Goal: Information Seeking & Learning: Learn about a topic

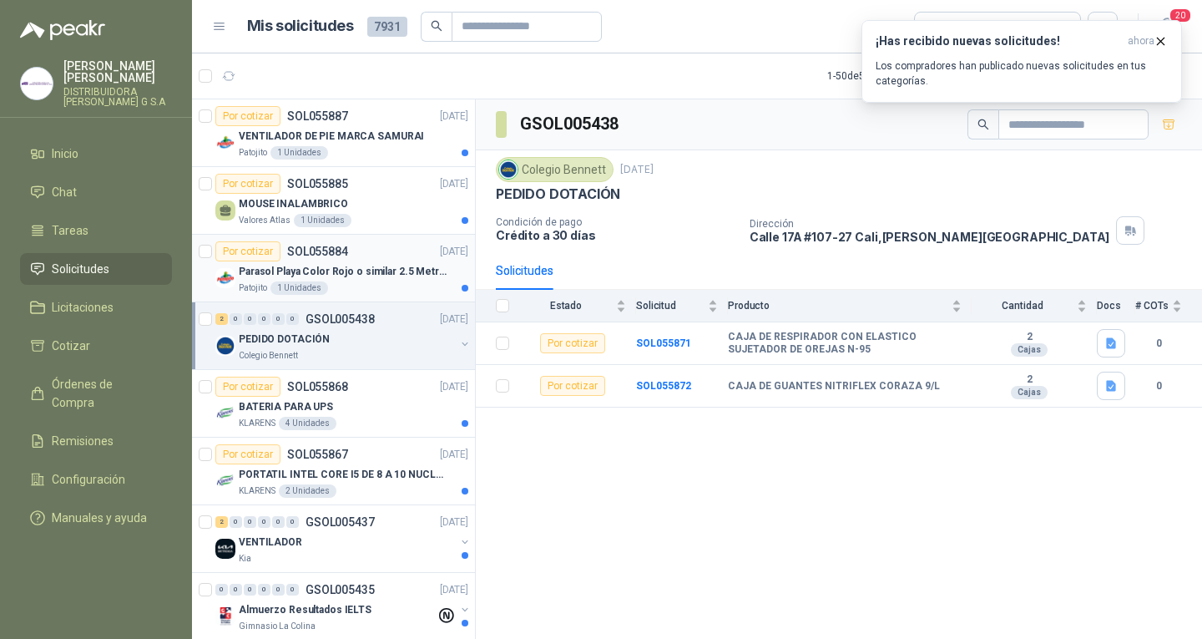
scroll to position [334, 0]
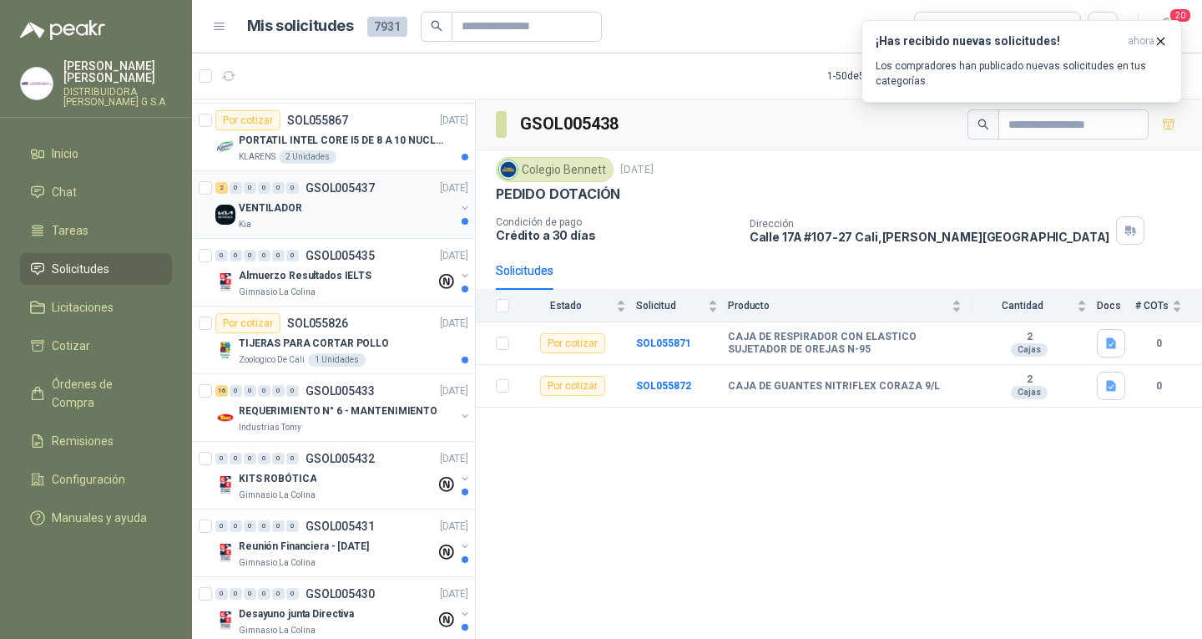
click at [314, 207] on div "VENTILADOR" at bounding box center [347, 208] width 216 height 20
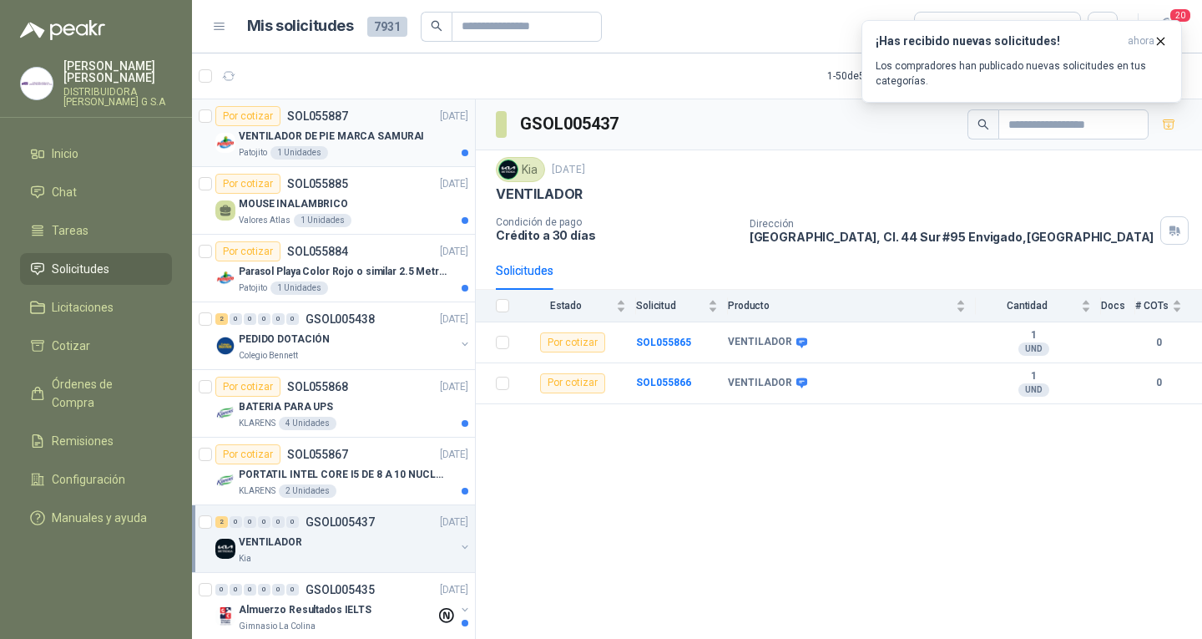
click at [434, 129] on div "VENTILADOR DE PIE MARCA SAMURAI" at bounding box center [354, 136] width 230 height 20
click at [440, 179] on p "[DATE]" at bounding box center [454, 184] width 28 height 16
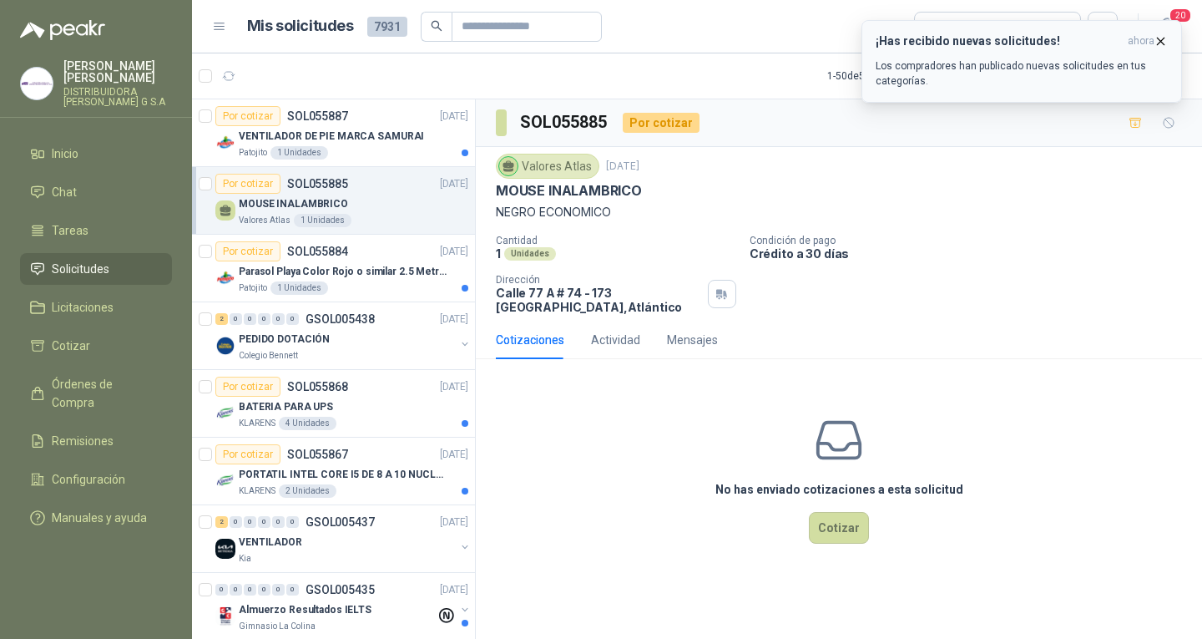
click at [1160, 44] on icon "button" at bounding box center [1161, 41] width 14 height 14
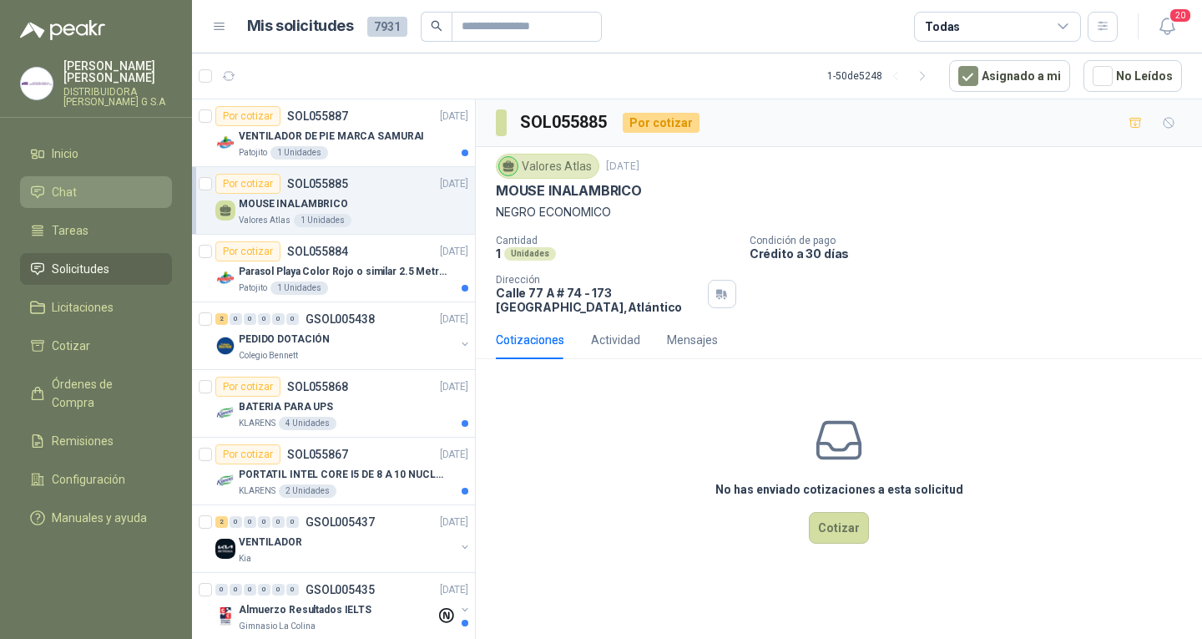
click at [121, 183] on li "Chat" at bounding box center [96, 192] width 132 height 18
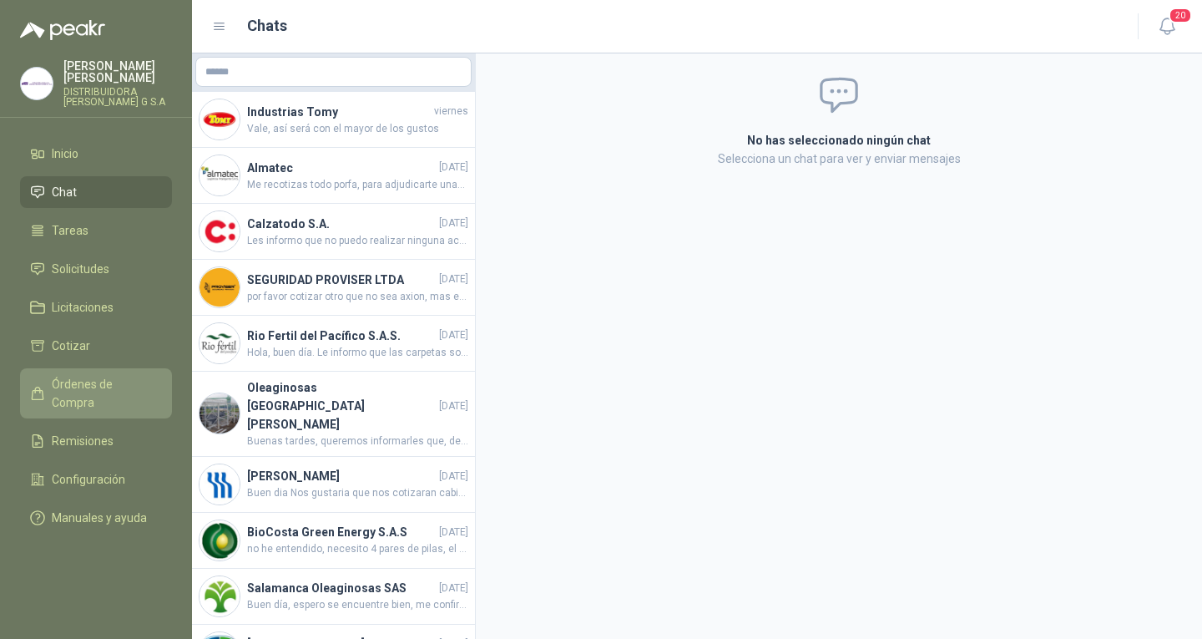
click at [109, 376] on span "Órdenes de Compra" at bounding box center [104, 393] width 104 height 37
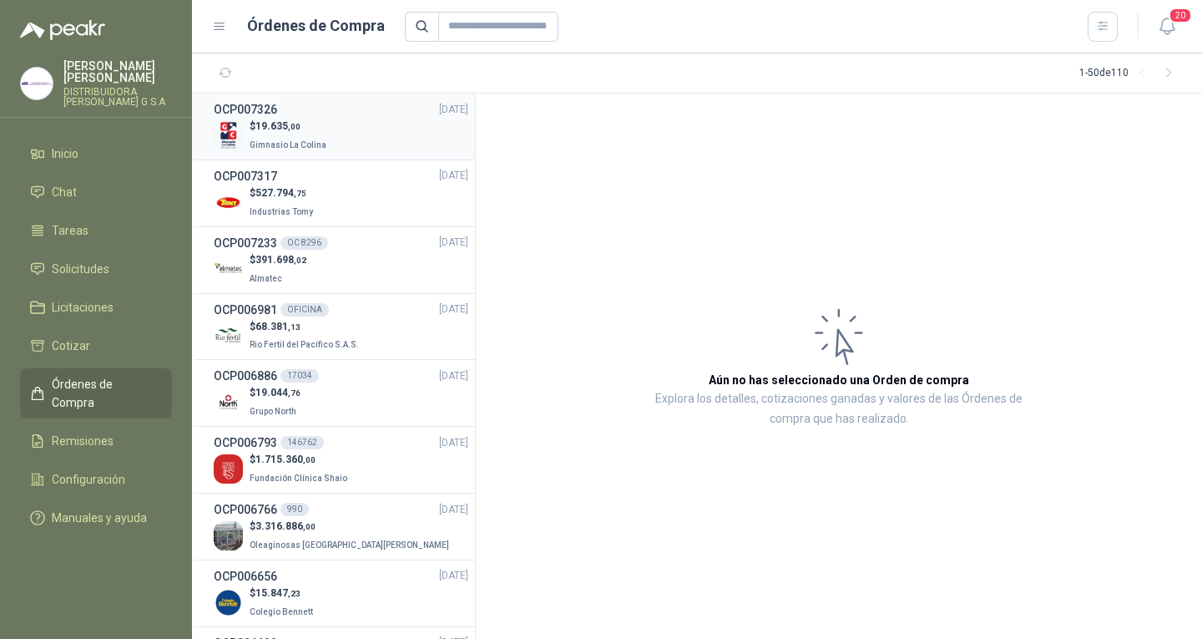
click at [394, 118] on div "OCP007326 12/09/25" at bounding box center [341, 109] width 255 height 18
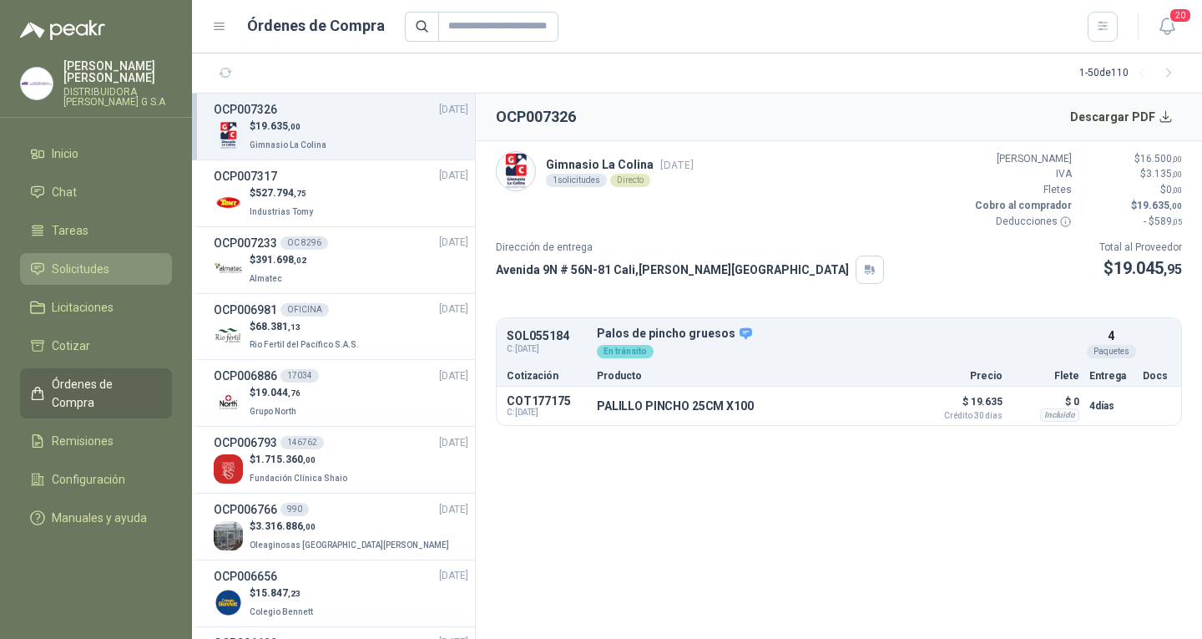
click at [102, 266] on span "Solicitudes" at bounding box center [81, 269] width 58 height 18
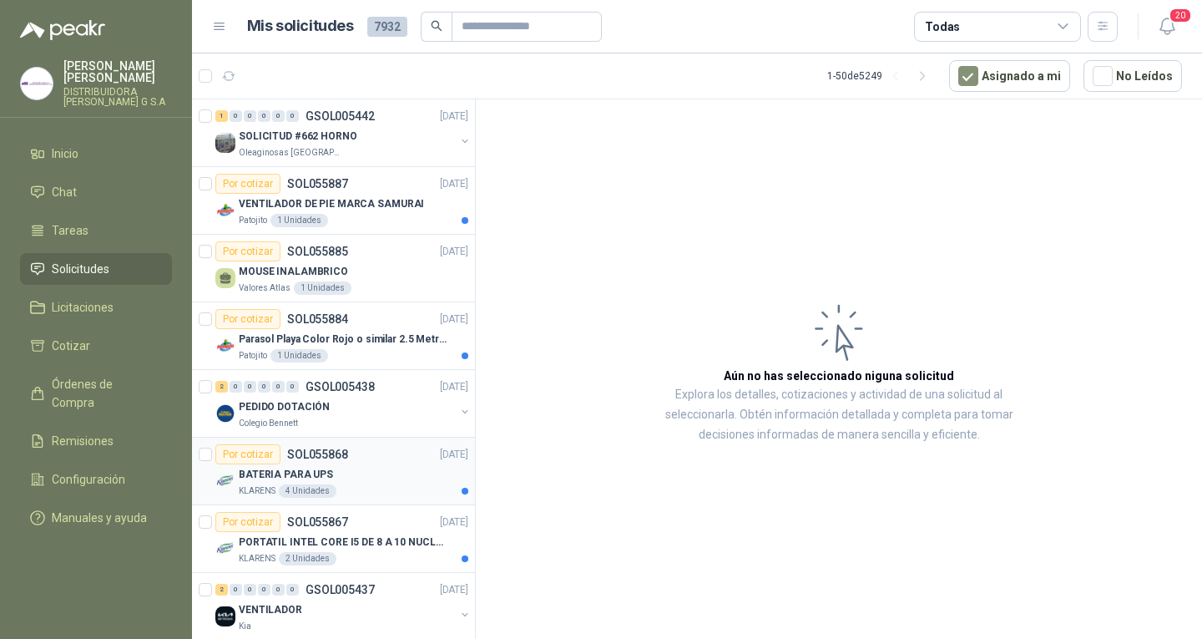
click at [411, 460] on div "Por cotizar SOL055868 12/09/25" at bounding box center [341, 454] width 253 height 20
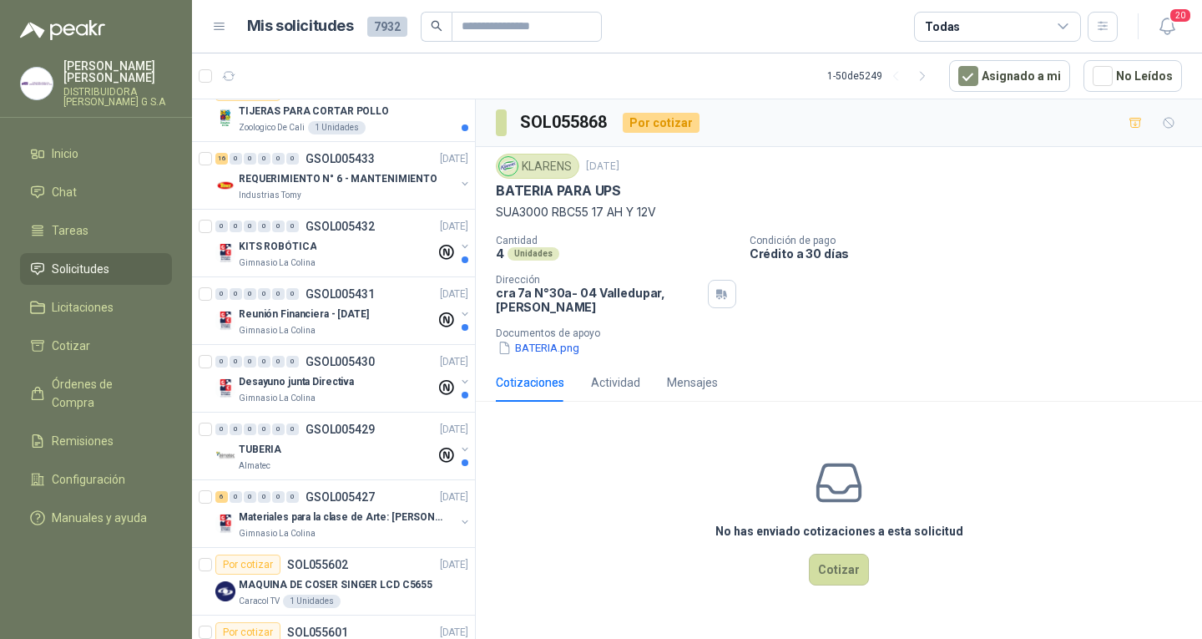
scroll to position [668, 0]
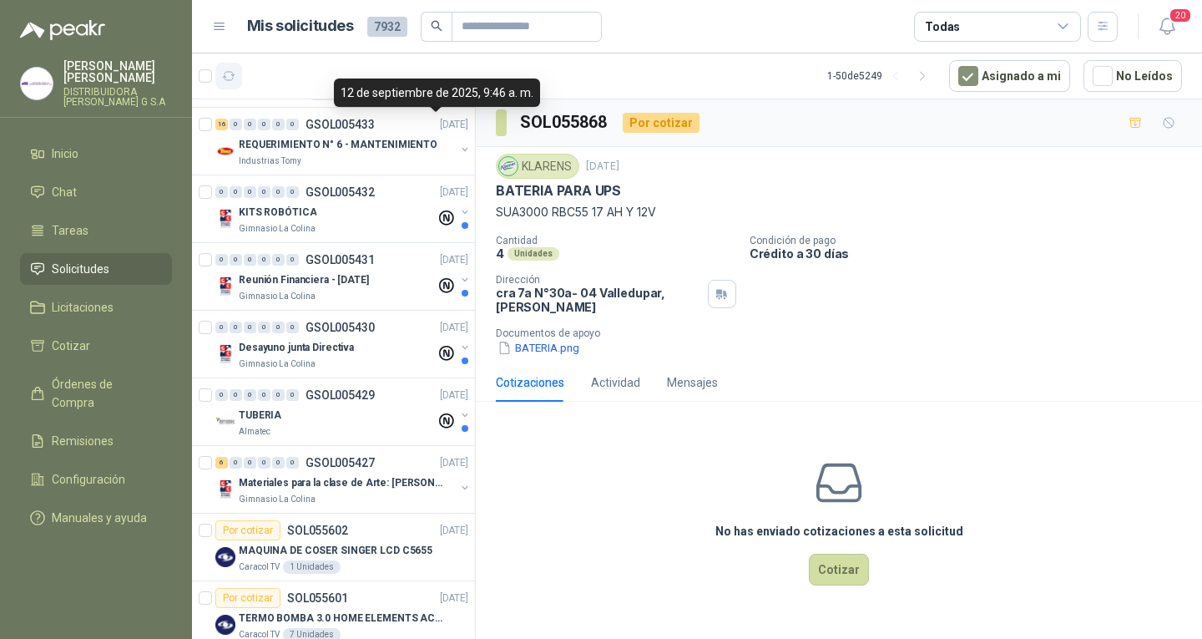
click at [225, 75] on icon "button" at bounding box center [229, 76] width 14 height 14
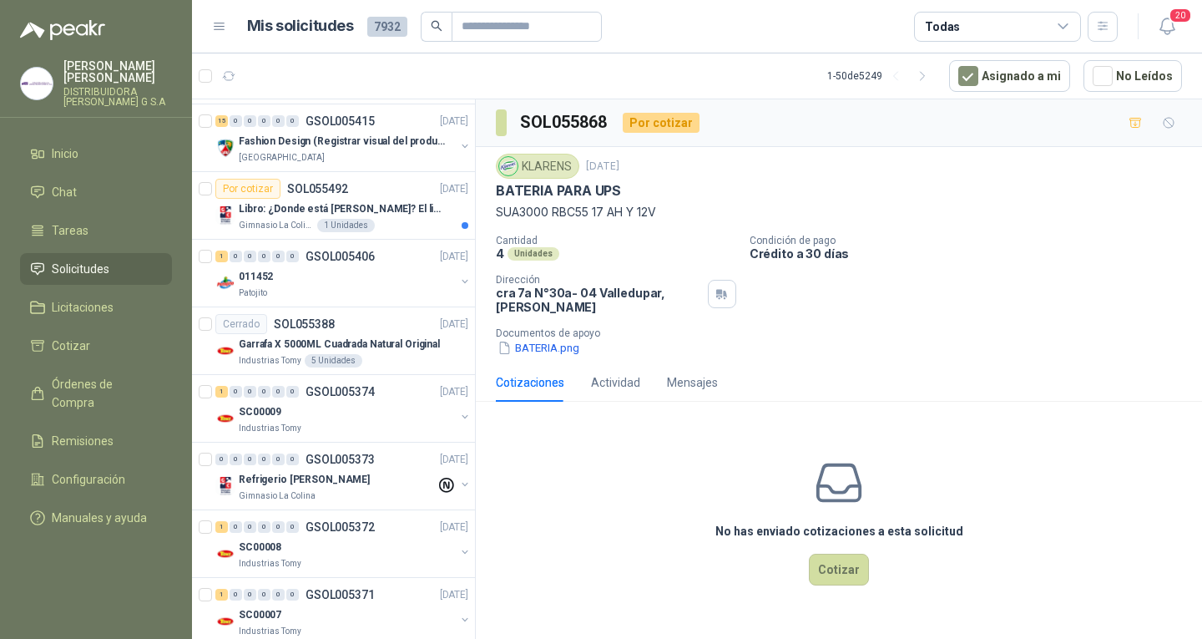
scroll to position [1921, 0]
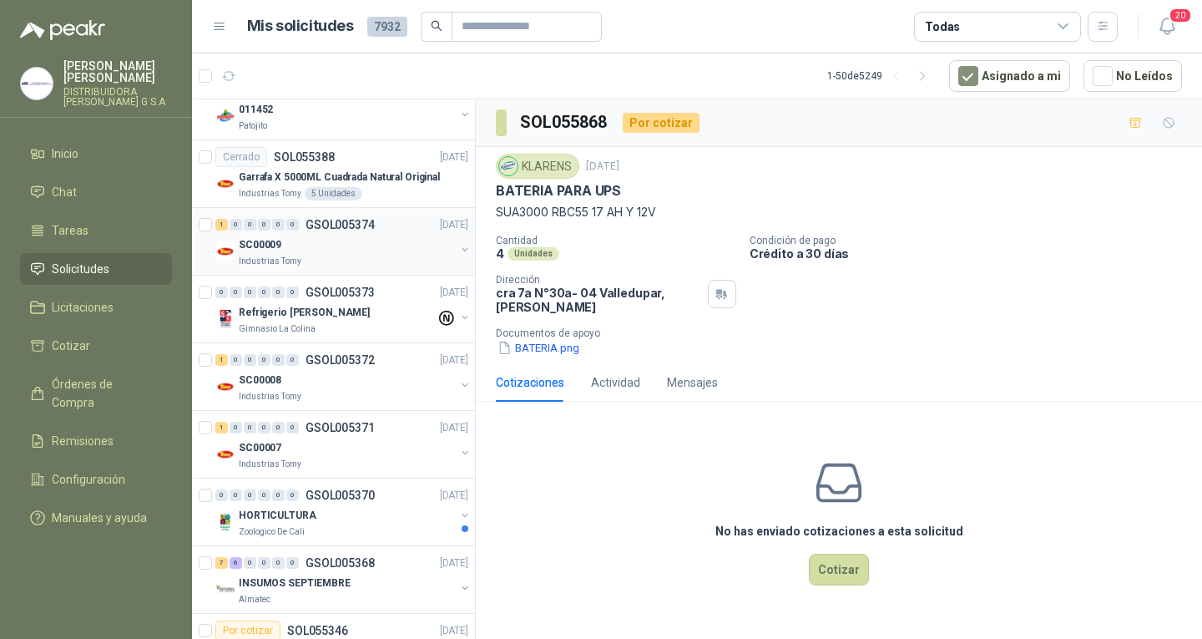
click at [337, 226] on p "GSOL005374" at bounding box center [340, 225] width 69 height 12
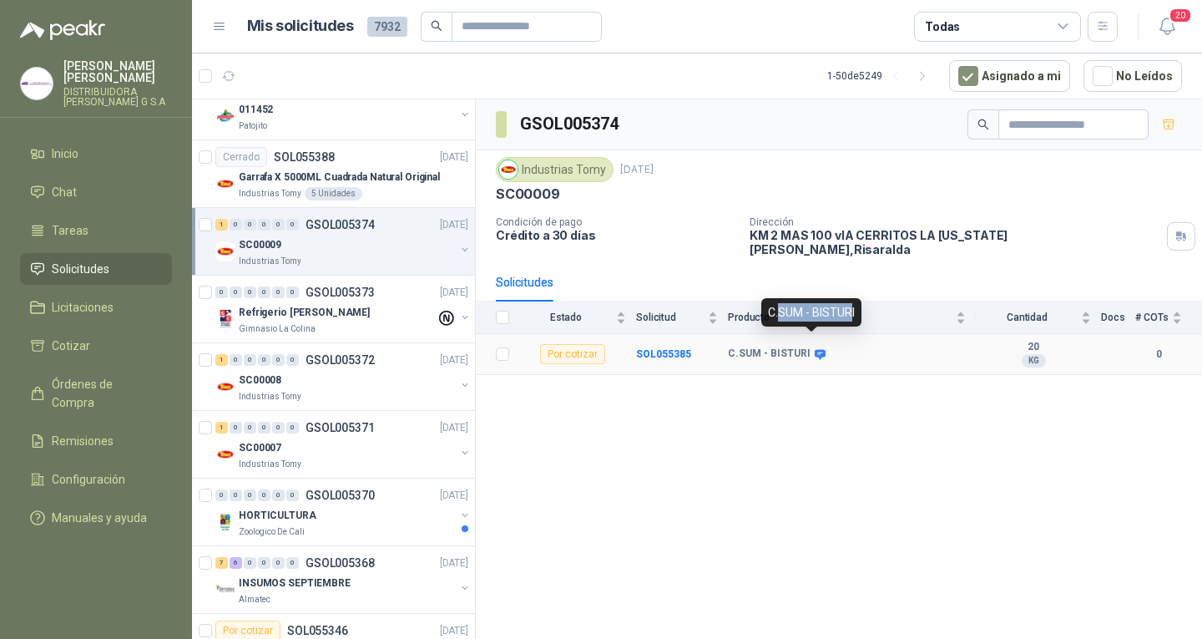
drag, startPoint x: 853, startPoint y: 308, endPoint x: 779, endPoint y: 299, distance: 74.1
click at [779, 299] on div "C.SUM - BISTURI" at bounding box center [812, 312] width 100 height 28
drag, startPoint x: 769, startPoint y: 310, endPoint x: 791, endPoint y: 327, distance: 27.9
click at [791, 327] on body "hector gonzalez DISTRIBUIDORA JORGE MARIO URIBE G S.A Inicio Chat Tareas Solici…" at bounding box center [601, 319] width 1202 height 639
drag, startPoint x: 728, startPoint y: 342, endPoint x: 807, endPoint y: 342, distance: 79.3
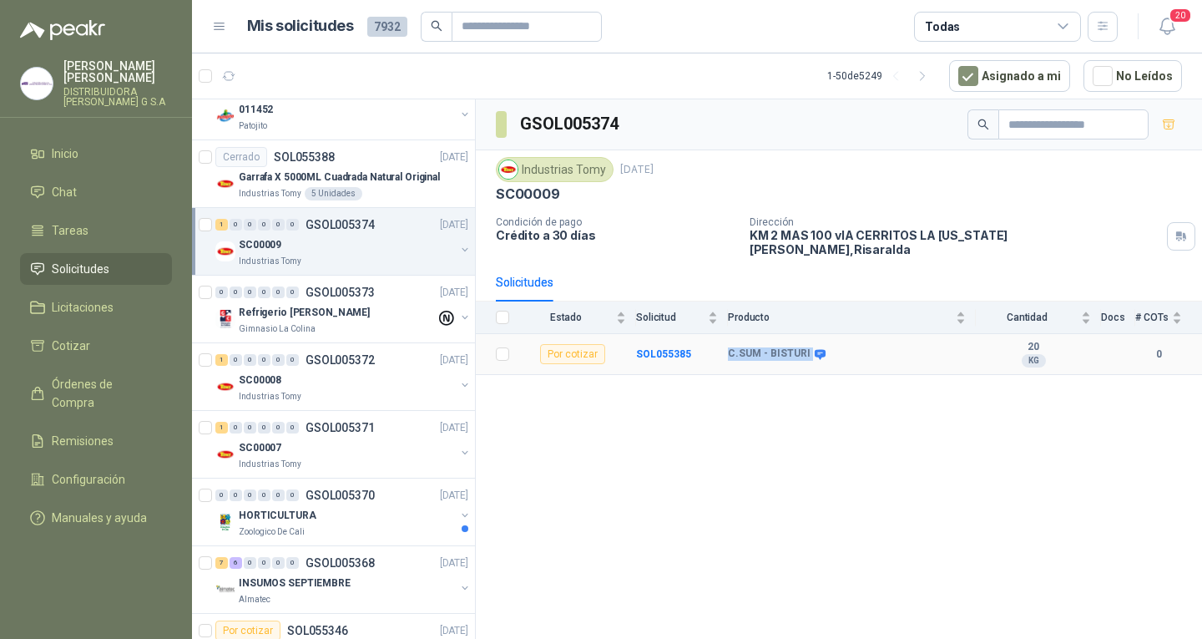
click at [807, 347] on div "C.SUM - BISTURI" at bounding box center [775, 353] width 95 height 13
copy div "C.SUM - BISTURI"
click at [900, 428] on div "GSOL005374 Industrias Tomy 10 sept, 2025 SC00009 Condición de pago Crédito a 30…" at bounding box center [839, 371] width 726 height 545
click at [371, 406] on div "1 0 0 0 0 0 GSOL005372 10/09/25 SC00008 Industrias Tomy" at bounding box center [333, 377] width 283 height 68
click at [311, 394] on div "Industrias Tomy" at bounding box center [347, 396] width 216 height 13
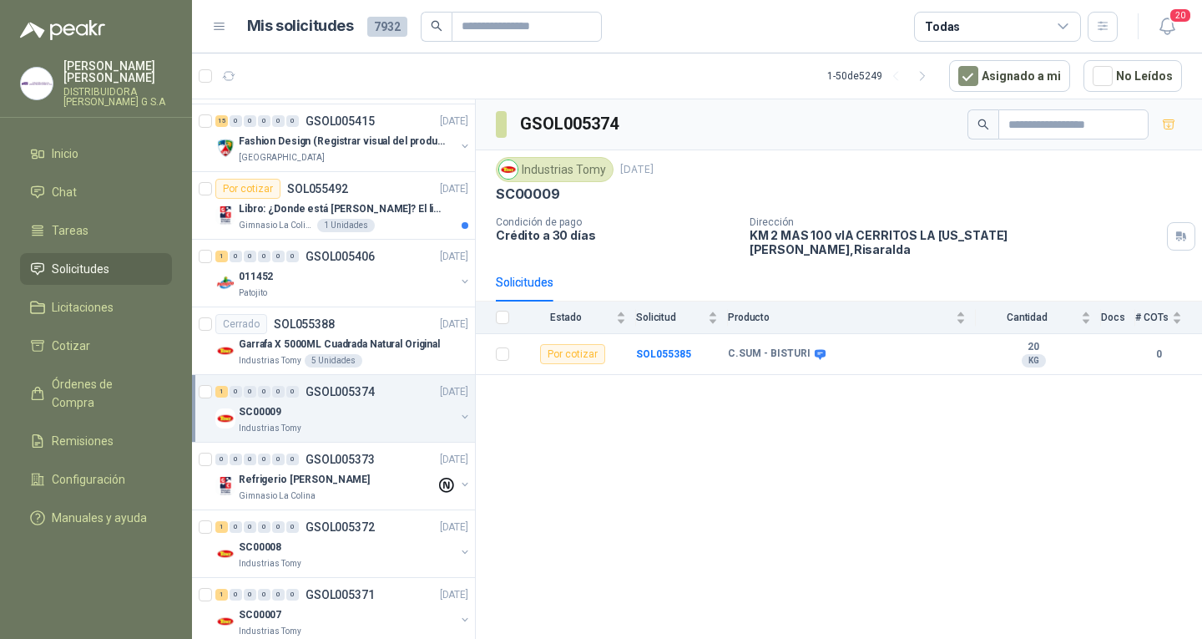
scroll to position [1921, 0]
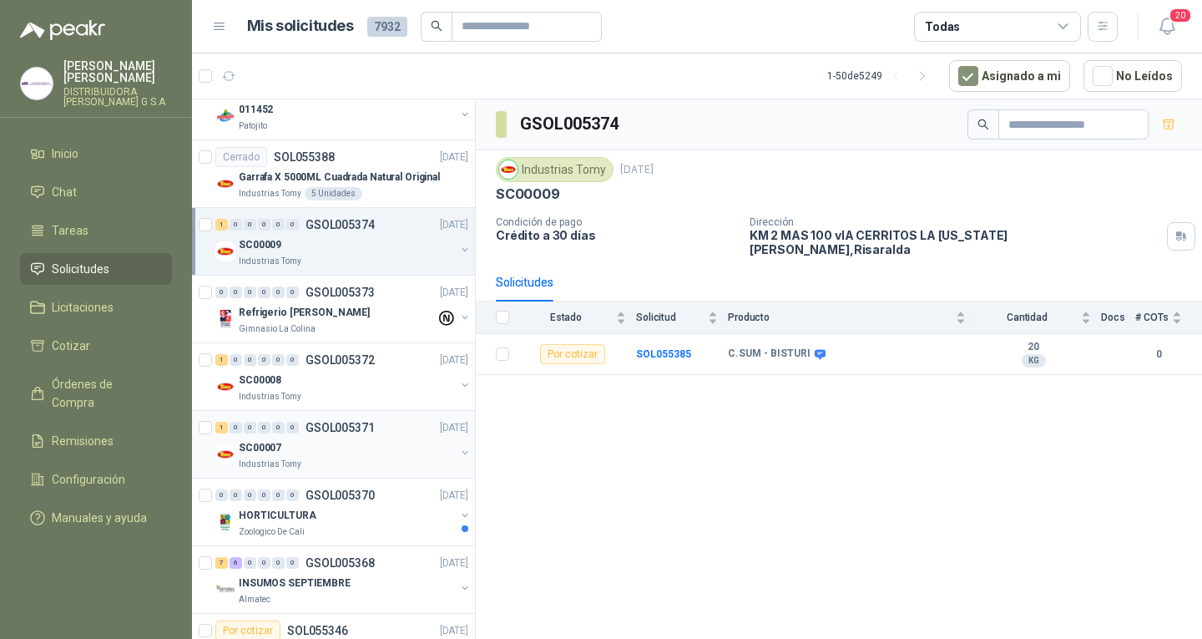
click at [321, 455] on div "SC00007" at bounding box center [347, 448] width 216 height 20
click at [451, 439] on div "SC00007 Industrias Tomy" at bounding box center [343, 454] width 256 height 33
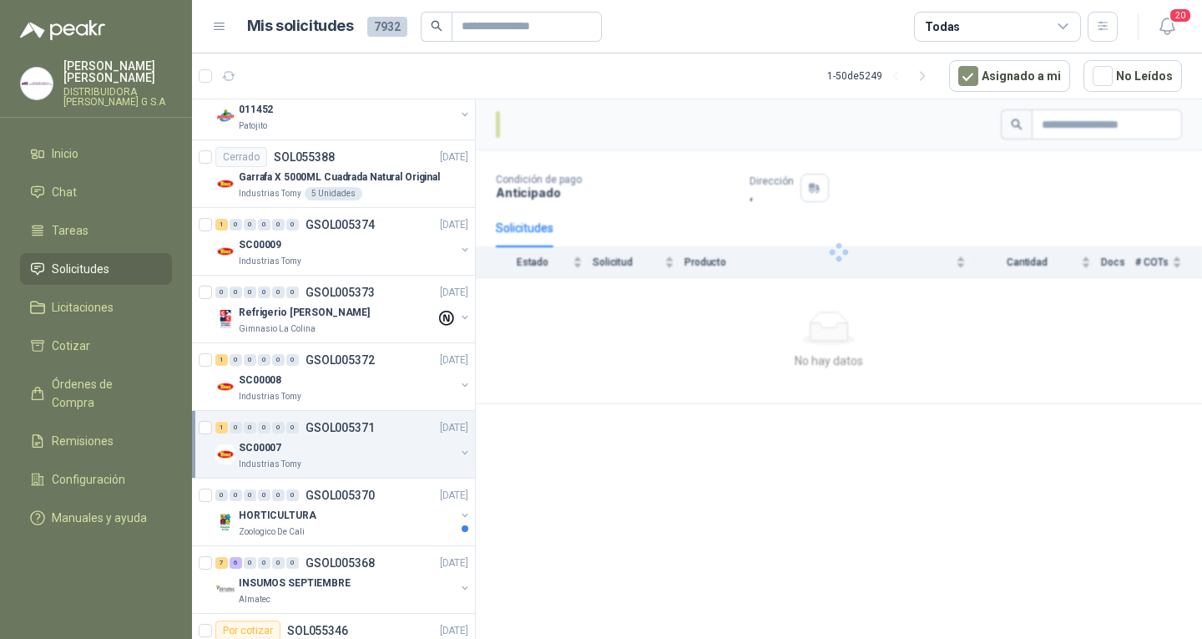
click at [441, 433] on p "[DATE]" at bounding box center [454, 428] width 28 height 16
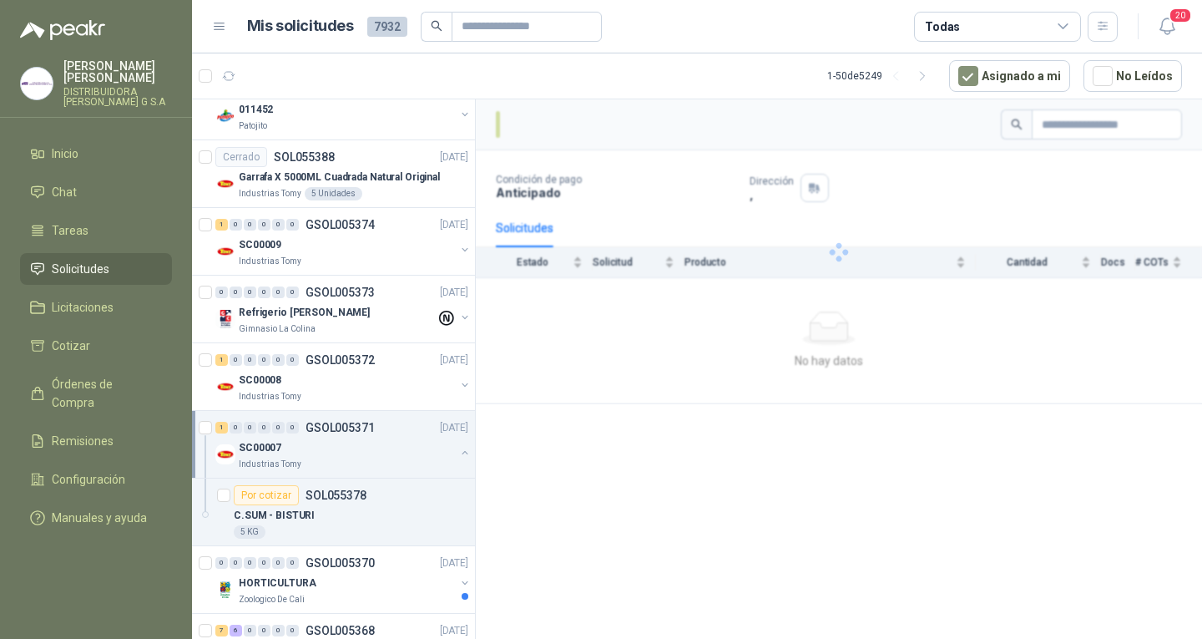
click at [458, 452] on button "button" at bounding box center [464, 452] width 13 height 13
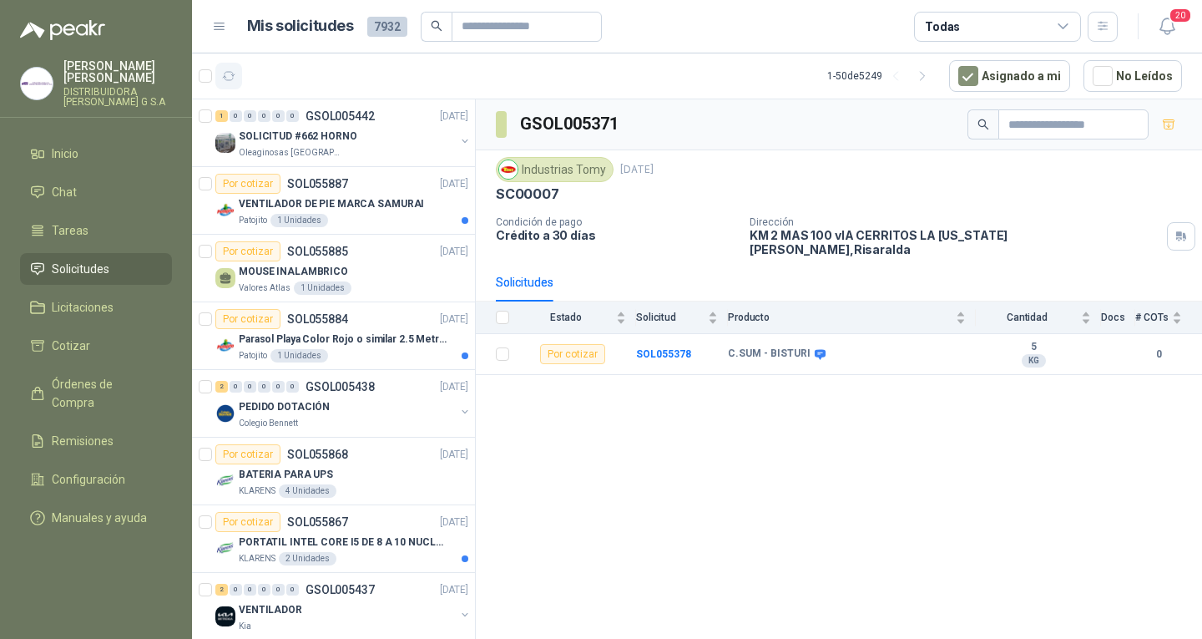
click at [238, 74] on button "button" at bounding box center [228, 76] width 27 height 27
click at [326, 204] on p "VENTILADOR DE PIE MARCA SAMURAI" at bounding box center [331, 204] width 185 height 16
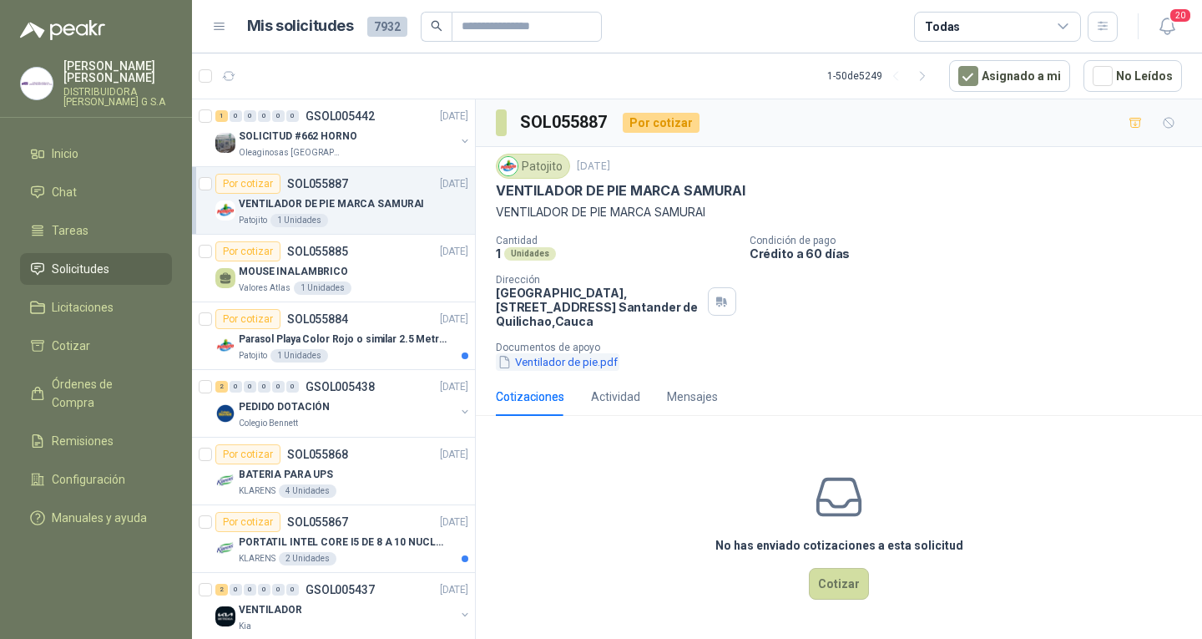
click at [580, 360] on button "Ventilador de pie.pdf" at bounding box center [558, 362] width 124 height 18
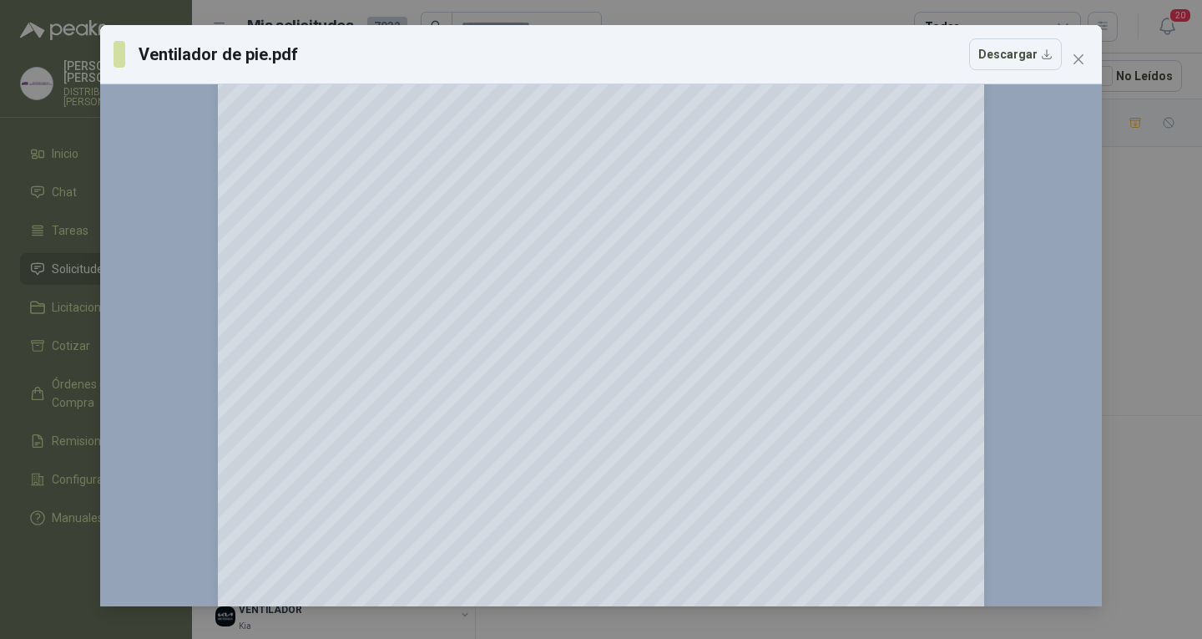
scroll to position [251, 0]
click at [1091, 56] on span "Close" at bounding box center [1078, 59] width 27 height 13
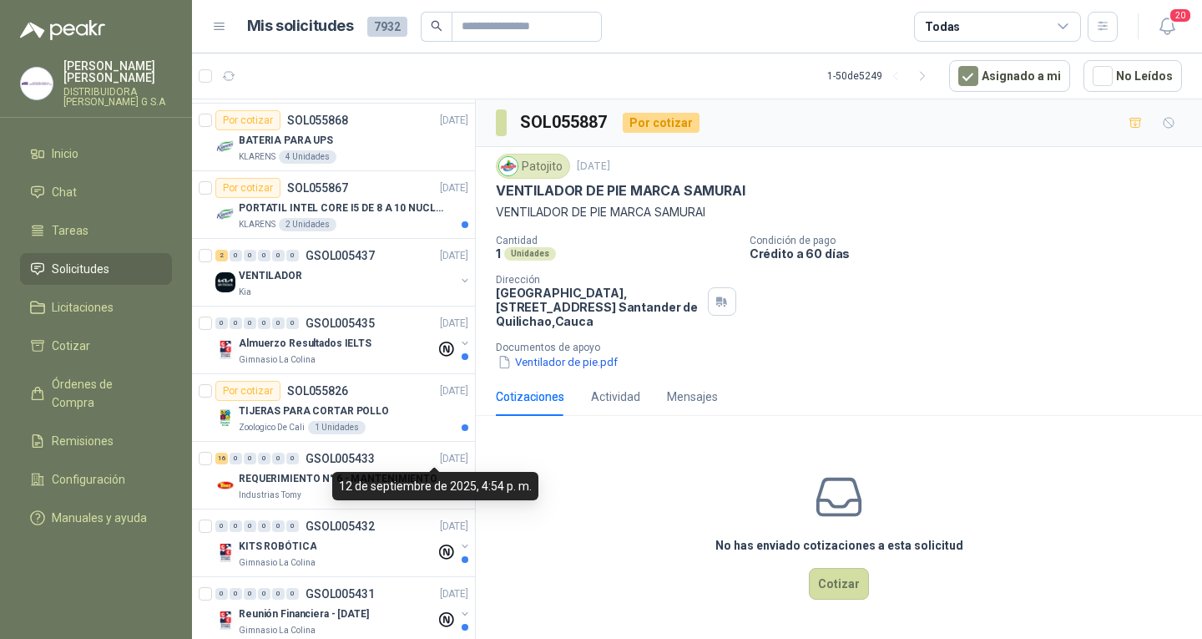
scroll to position [0, 0]
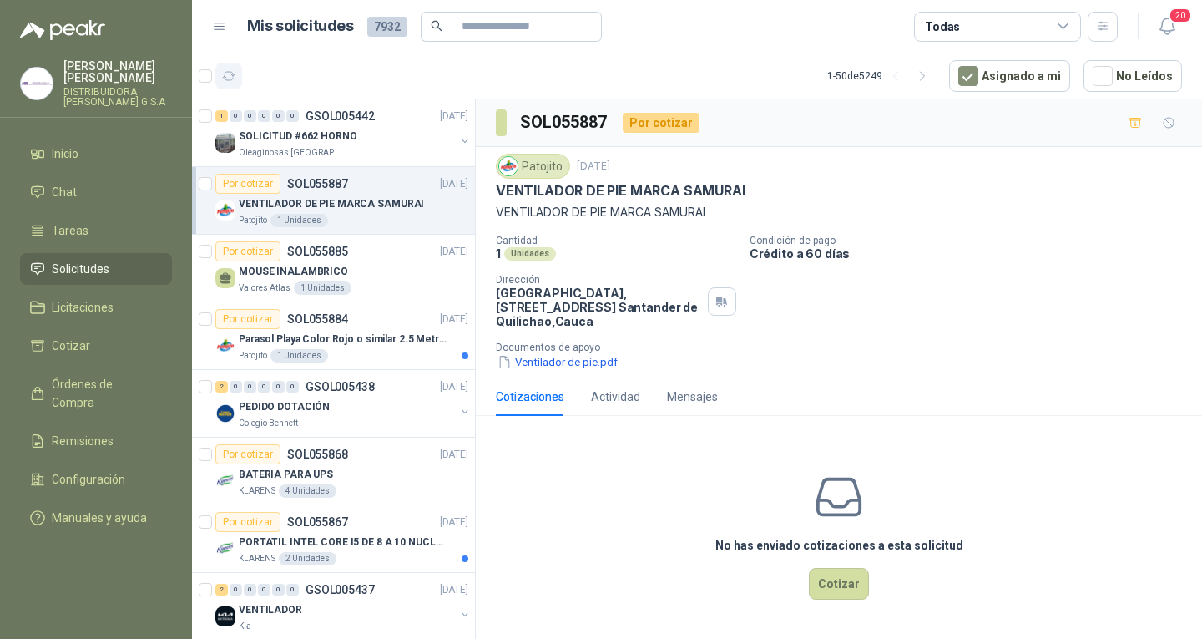
click at [239, 87] on button "button" at bounding box center [228, 76] width 27 height 27
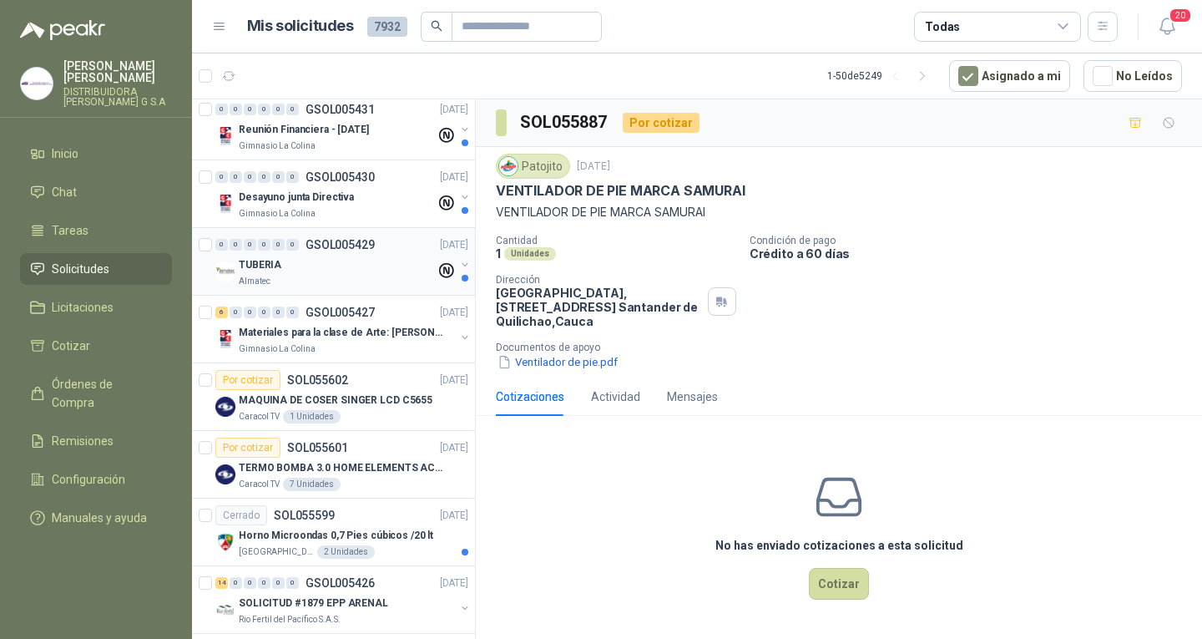
scroll to position [1086, 0]
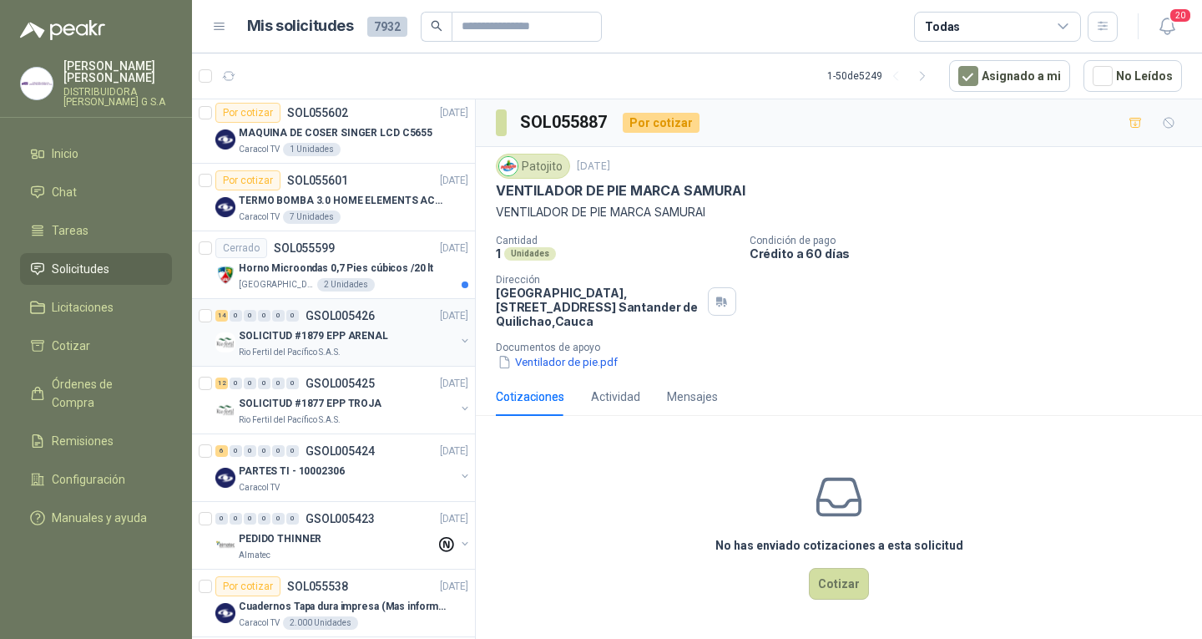
click at [419, 328] on div "SOLICITUD #1879 EPP ARENAL" at bounding box center [347, 336] width 216 height 20
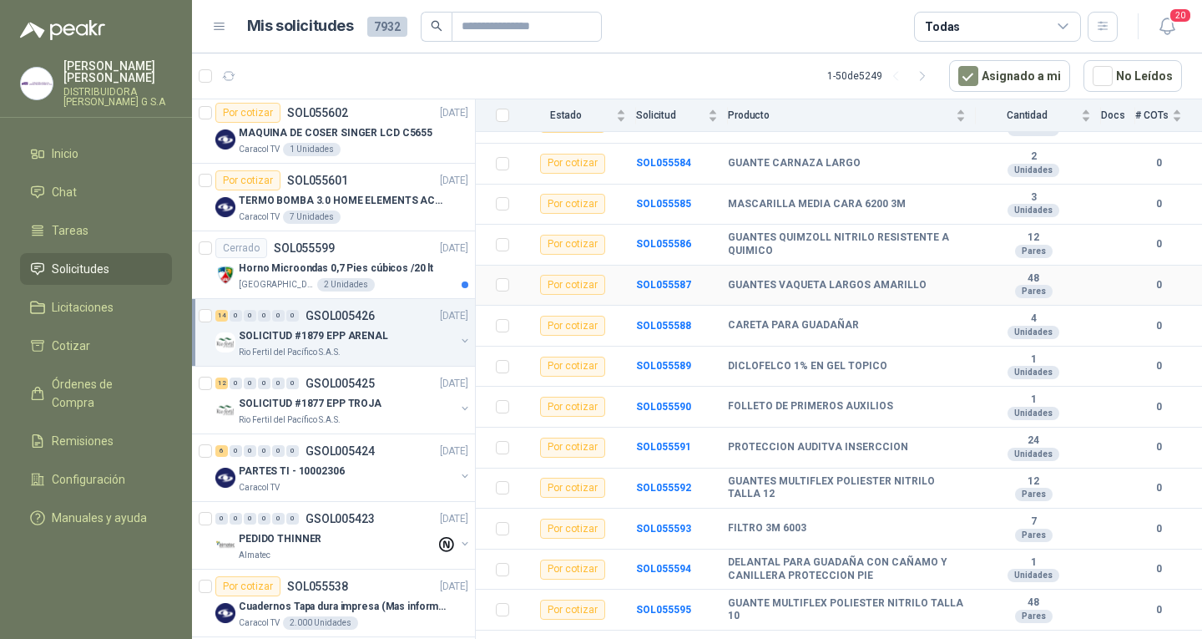
scroll to position [246, 0]
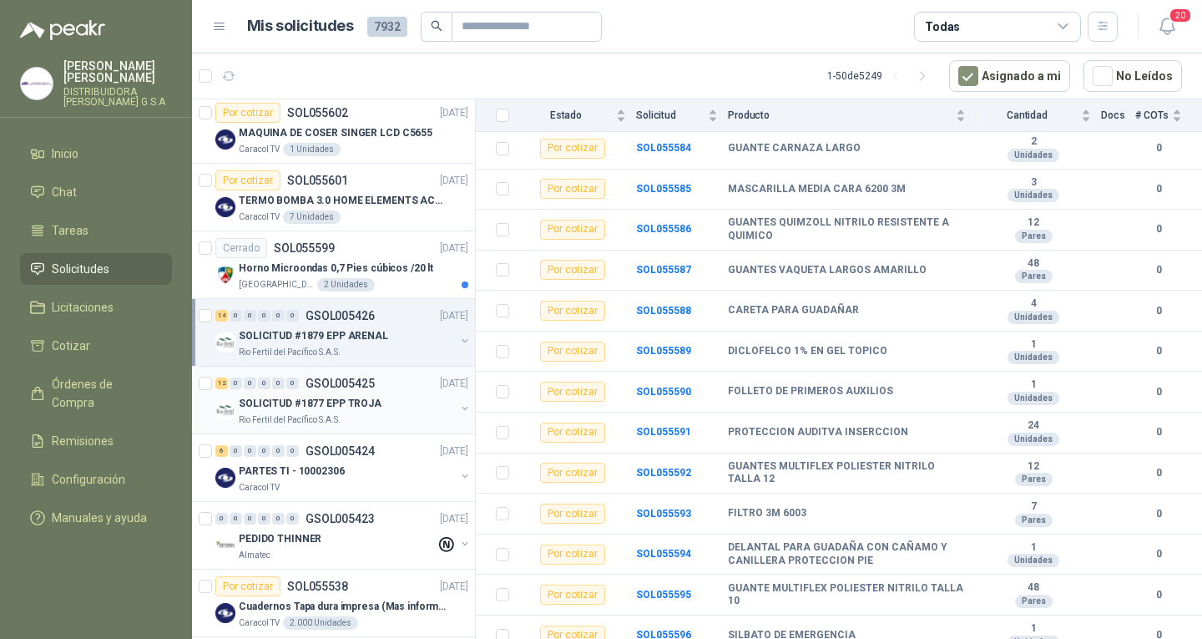
click at [372, 408] on p "SOLICITUD #1877 EPP TROJA" at bounding box center [310, 404] width 143 height 16
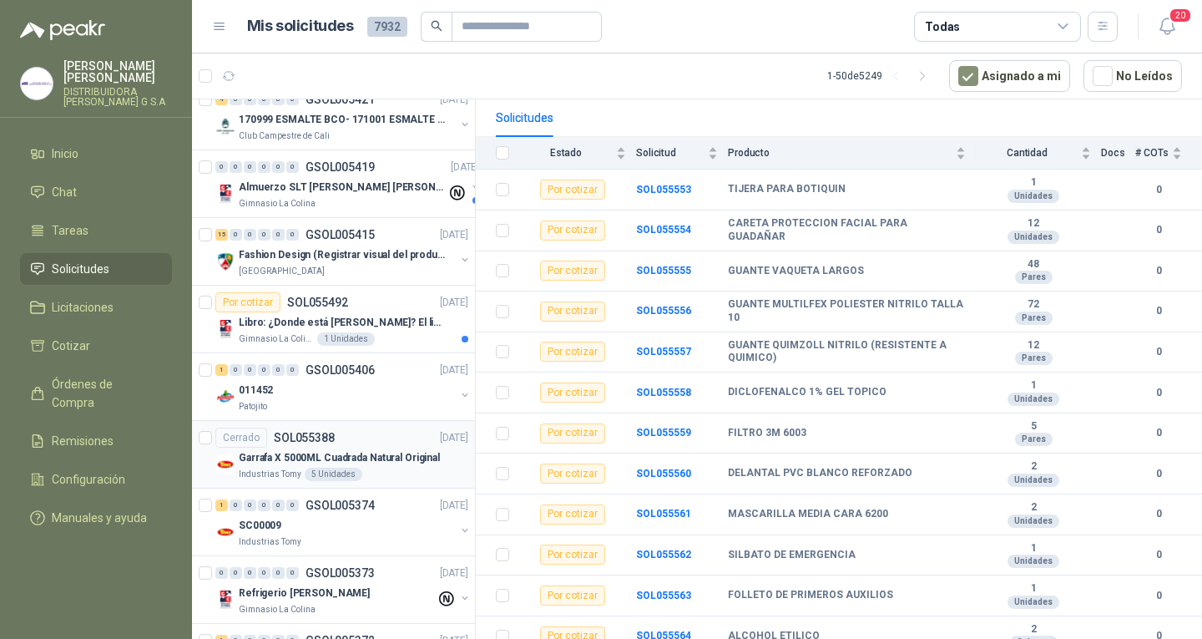
scroll to position [1754, 0]
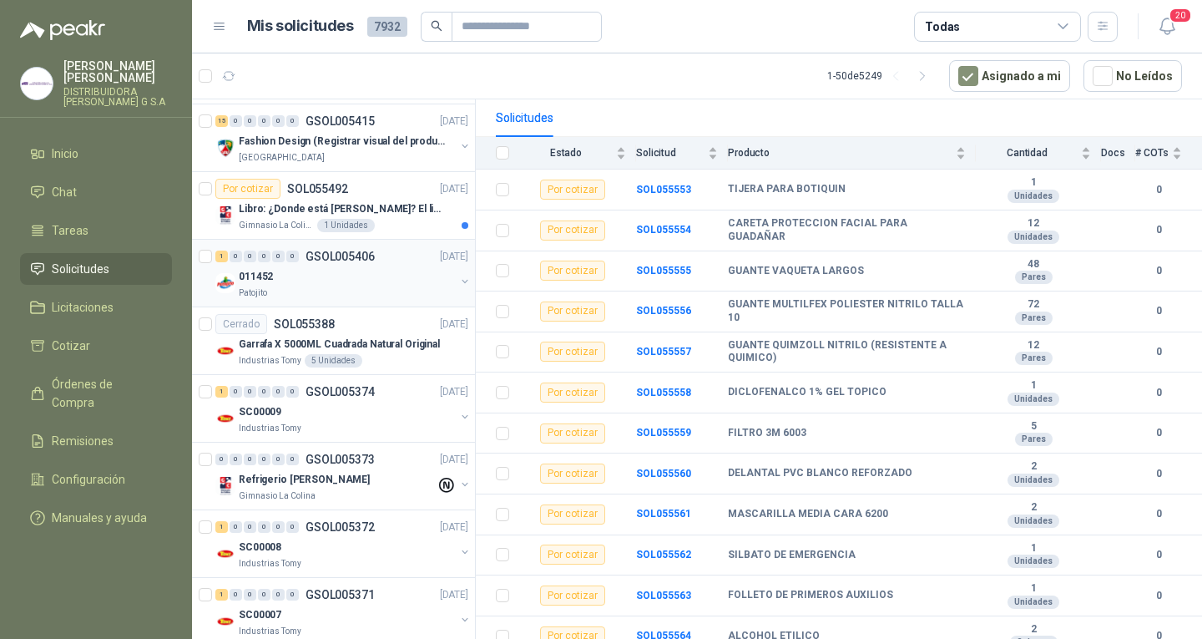
click at [383, 276] on div "011452" at bounding box center [347, 276] width 216 height 20
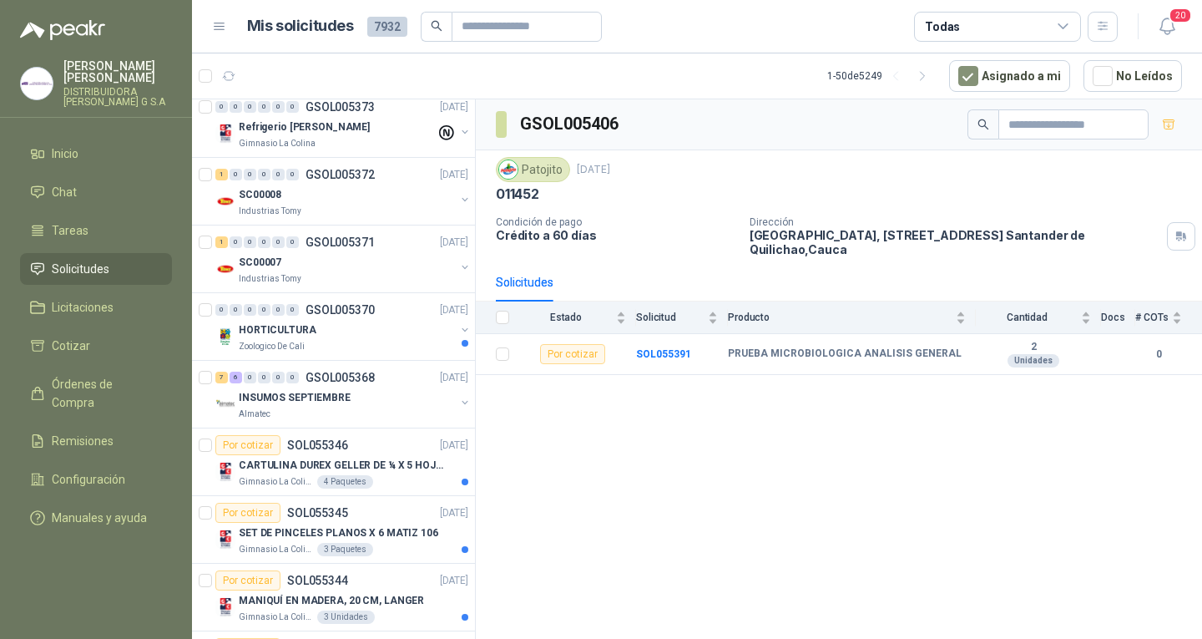
scroll to position [2171, 0]
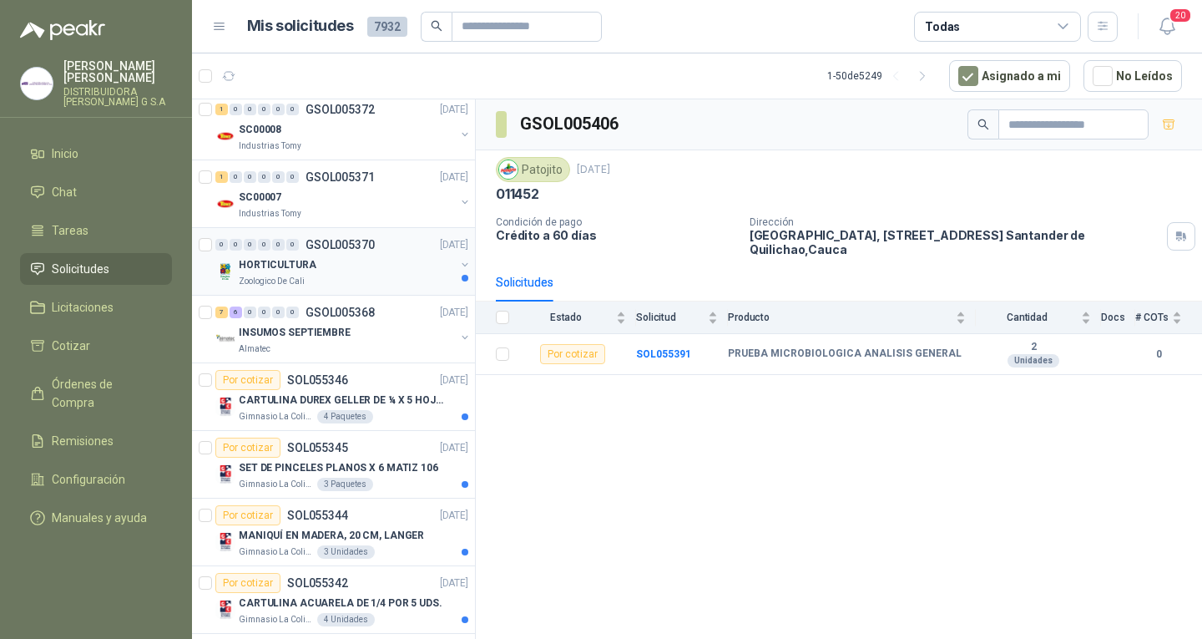
click at [382, 291] on div "0 0 0 0 0 0 GSOL005370 10/09/25 HORTICULTURA Zoologico De Cali" at bounding box center [333, 262] width 283 height 68
click at [382, 283] on div "Zoologico De Cali" at bounding box center [347, 281] width 216 height 13
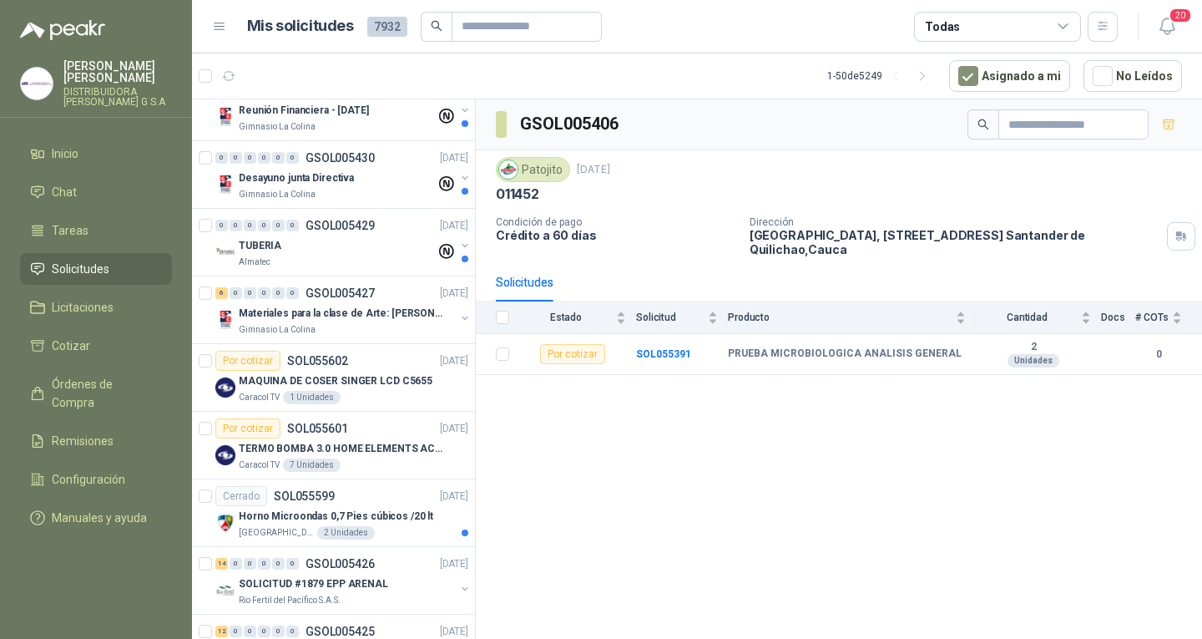
scroll to position [835, 0]
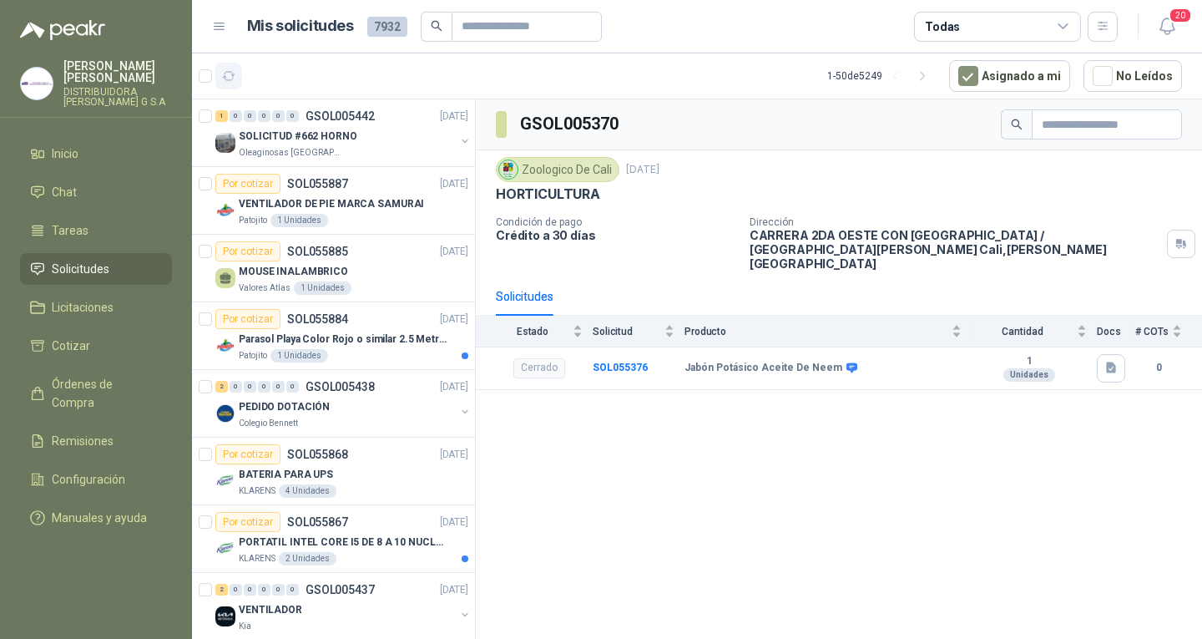
click at [224, 78] on icon "button" at bounding box center [229, 76] width 14 height 14
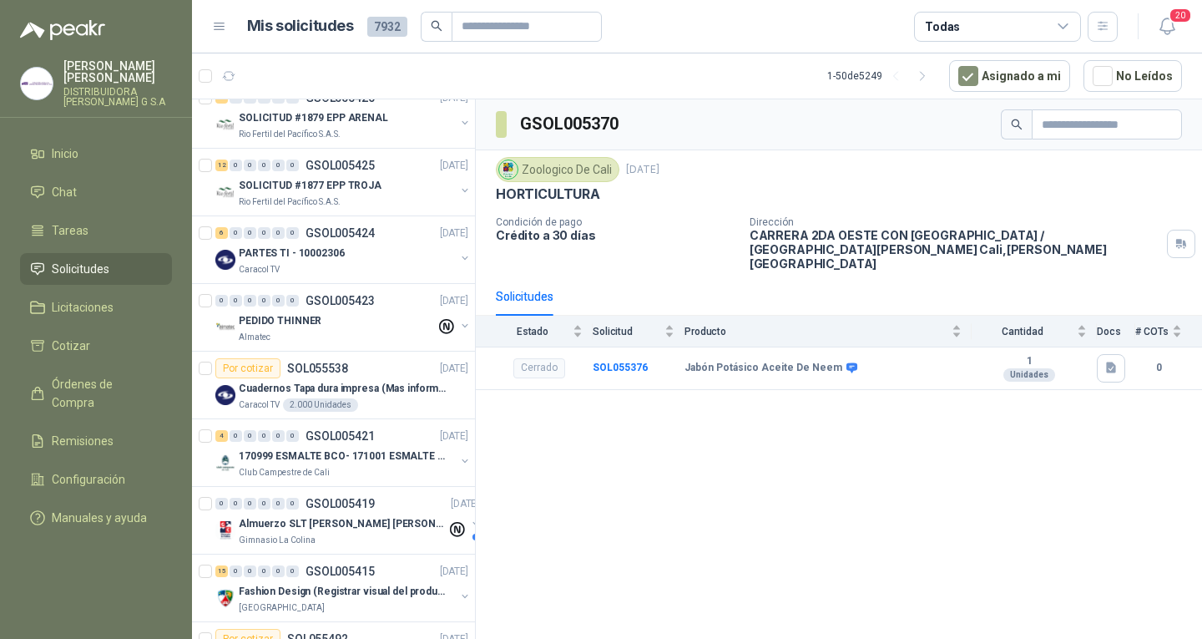
scroll to position [1336, 0]
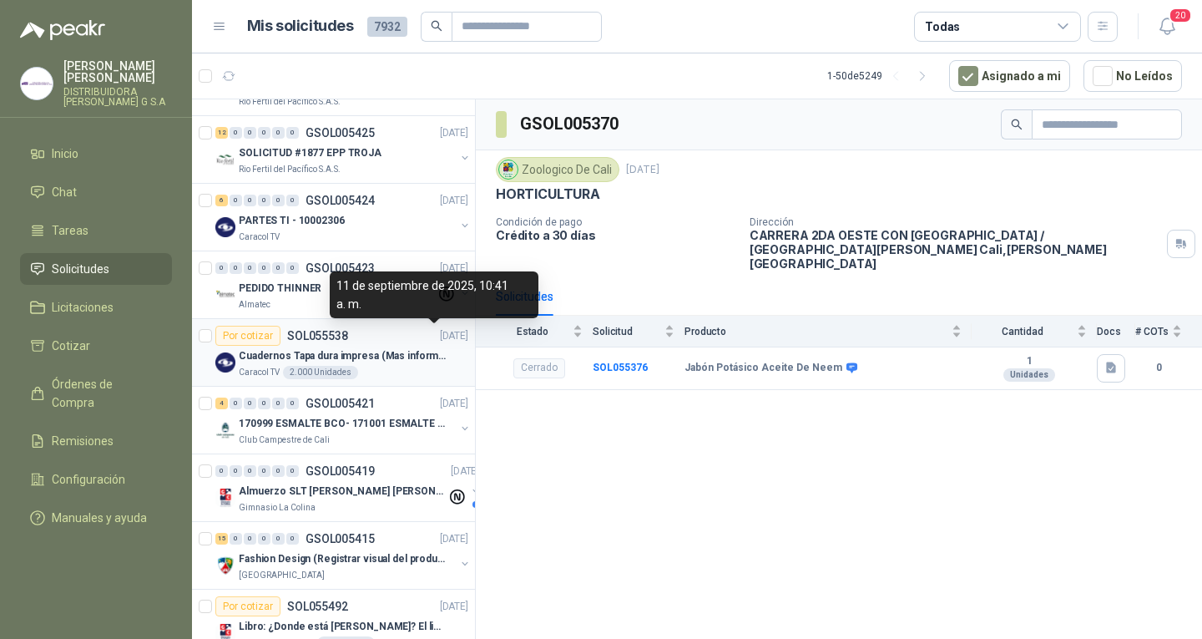
click at [440, 332] on p "[DATE]" at bounding box center [454, 336] width 28 height 16
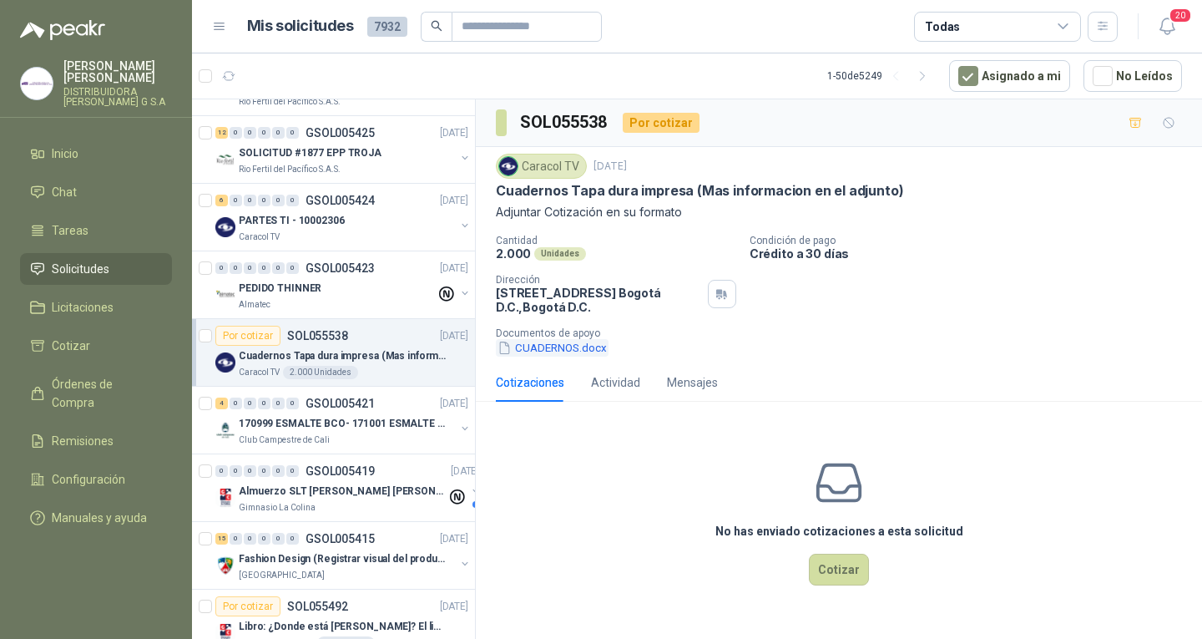
click at [569, 344] on button "CUADERNOS.docx" at bounding box center [552, 348] width 113 height 18
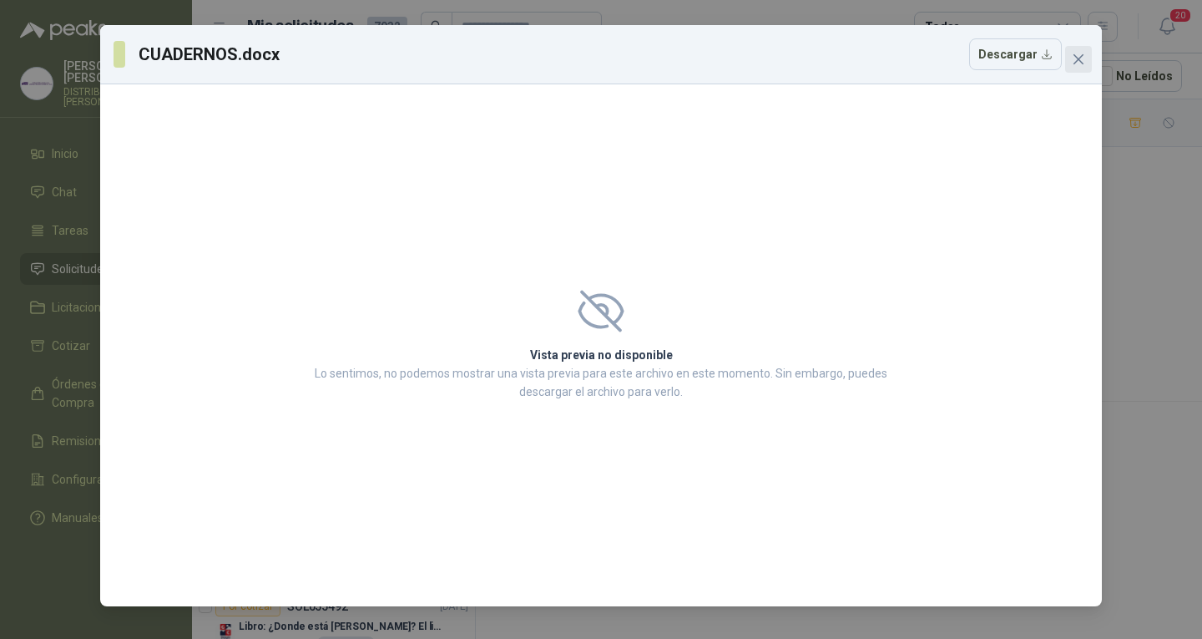
click at [1076, 67] on button "Close" at bounding box center [1078, 59] width 27 height 27
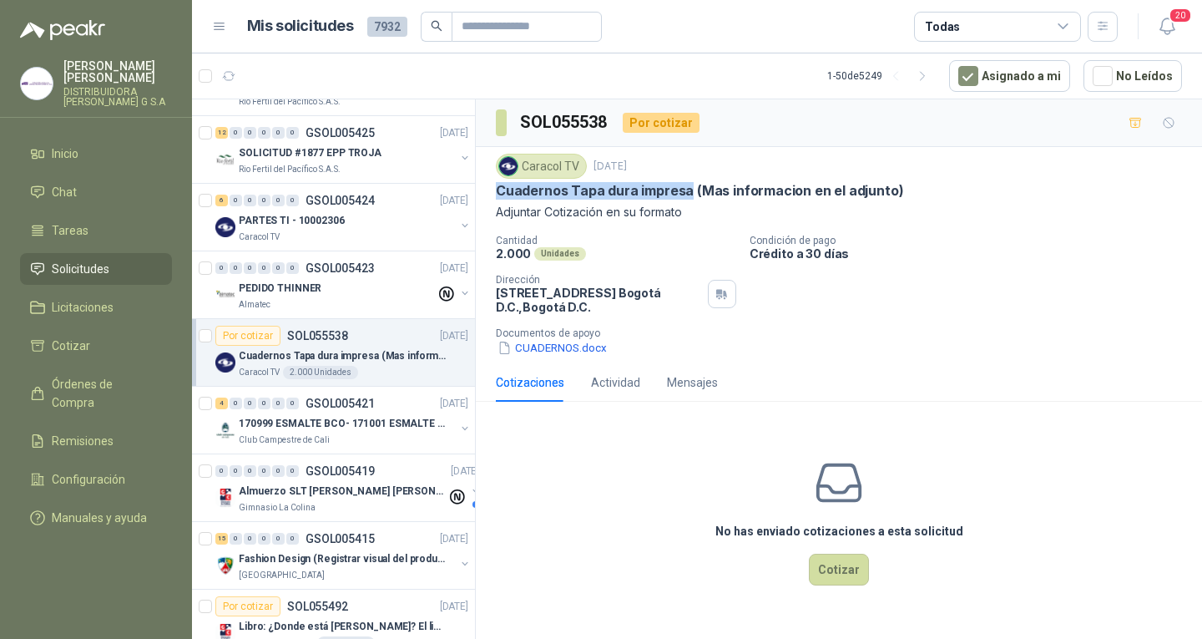
drag, startPoint x: 496, startPoint y: 190, endPoint x: 688, endPoint y: 196, distance: 192.2
click at [688, 196] on p "Cuadernos Tapa dura impresa (Mas informacion en el adjunto)" at bounding box center [699, 191] width 407 height 18
copy p "Cuadernos Tapa dura impresa"
click at [529, 343] on button "CUADERNOS.docx" at bounding box center [552, 348] width 113 height 18
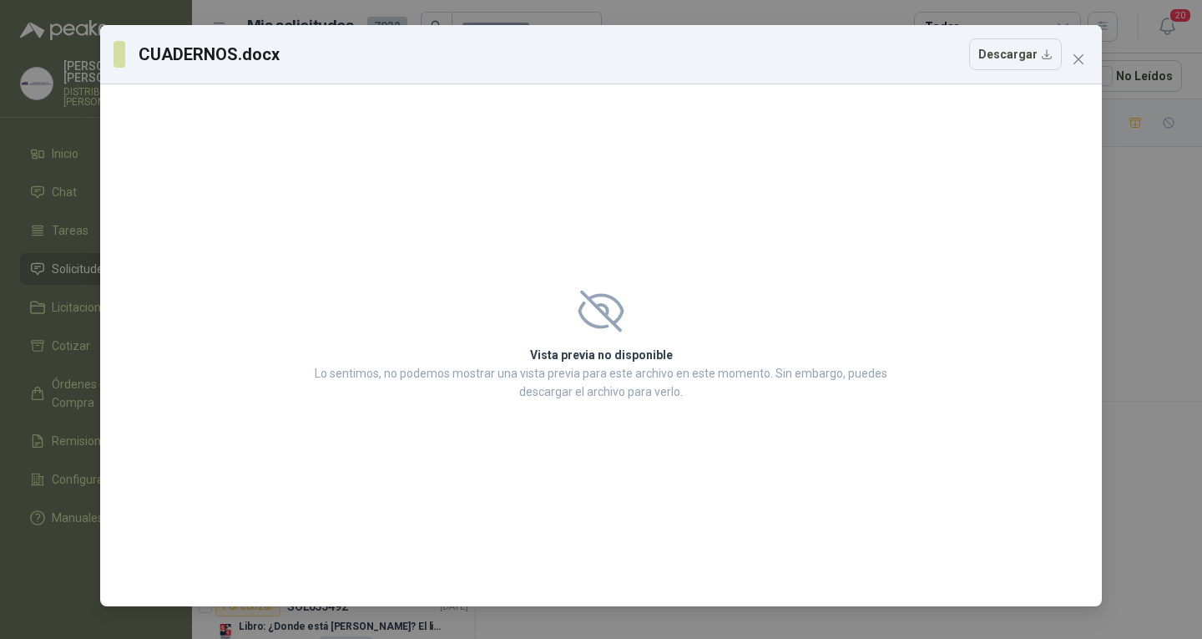
click at [632, 313] on span at bounding box center [601, 311] width 583 height 42
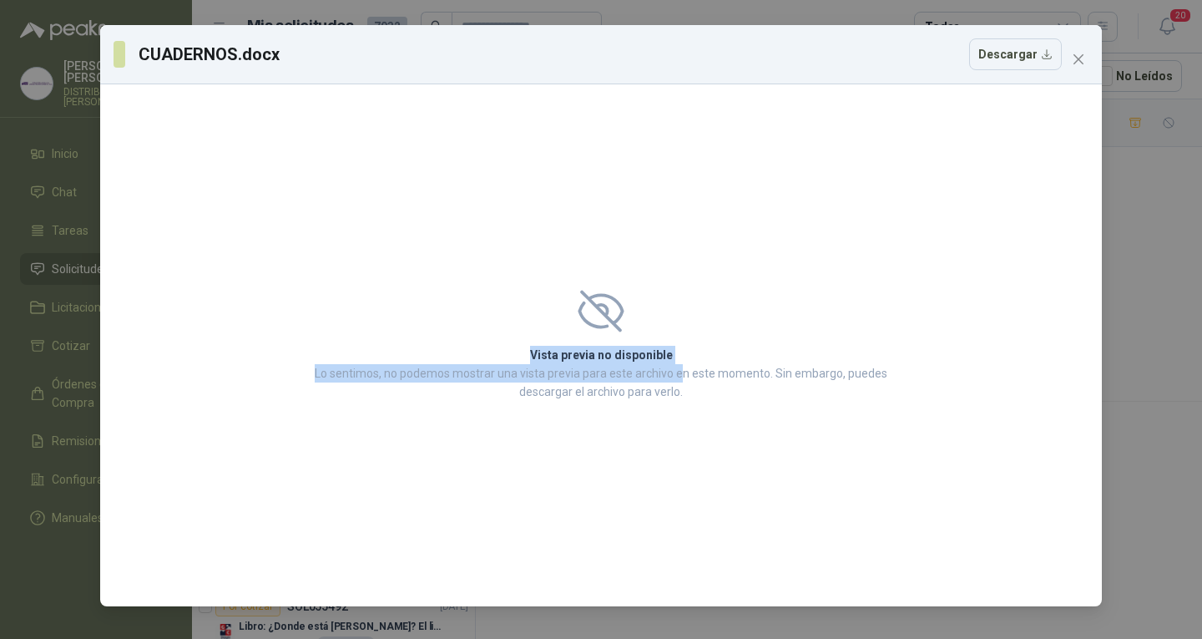
drag, startPoint x: 568, startPoint y: 308, endPoint x: 681, endPoint y: 382, distance: 135.7
click at [681, 382] on div "Vista previa no disponible Lo sentimos, no podemos mostrar una vista previa par…" at bounding box center [601, 345] width 1002 height 522
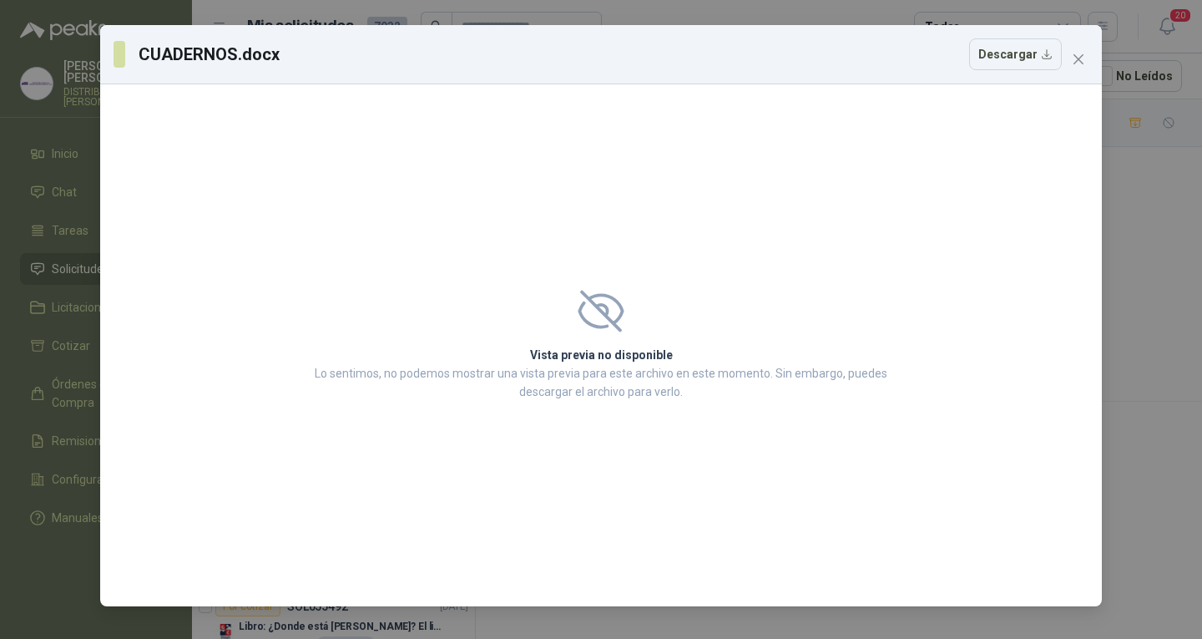
click at [1074, 284] on div "Vista previa no disponible Lo sentimos, no podemos mostrar una vista previa par…" at bounding box center [601, 345] width 1002 height 522
click at [1081, 67] on button "Close" at bounding box center [1078, 59] width 27 height 27
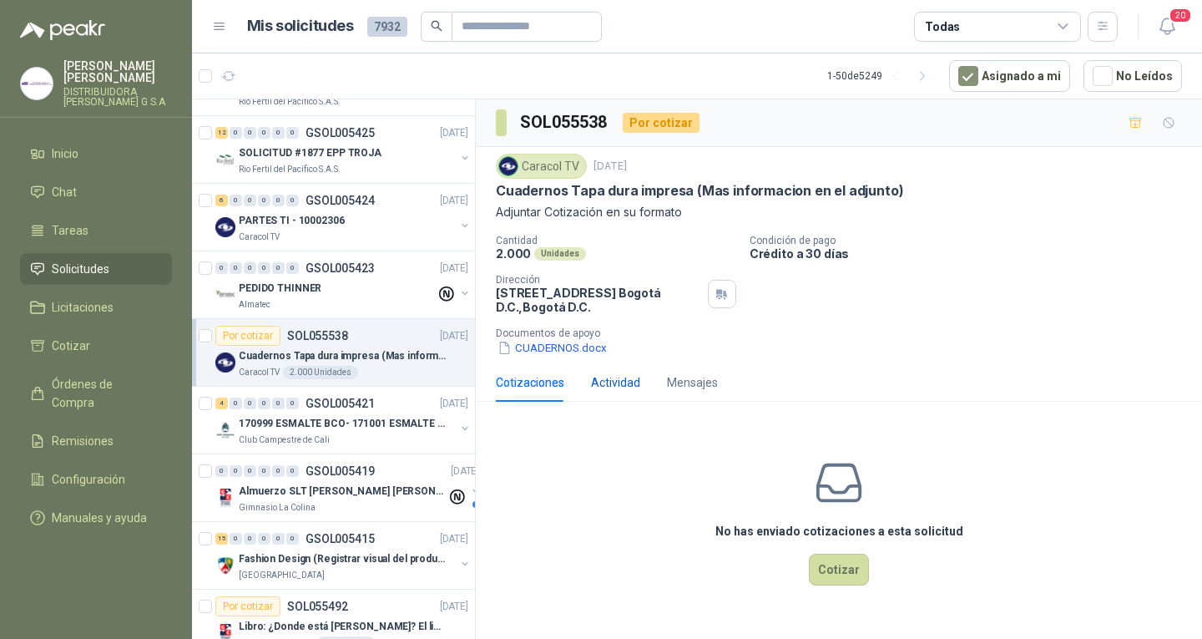
click at [635, 387] on div "Actividad" at bounding box center [615, 382] width 49 height 18
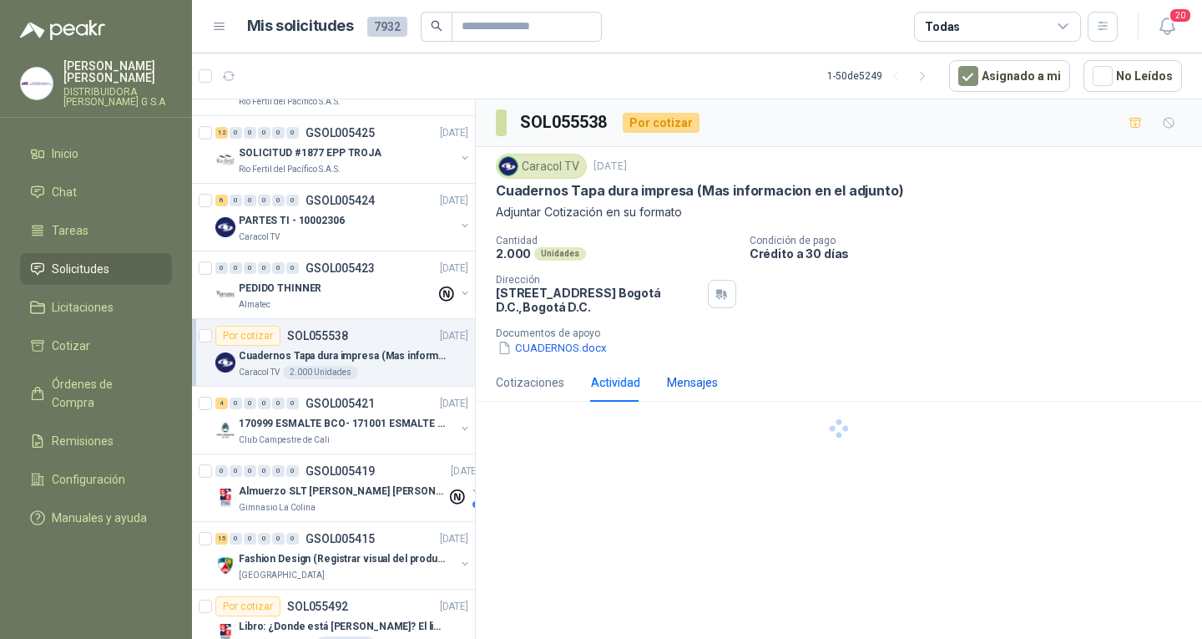
click at [706, 388] on div "Mensajes" at bounding box center [692, 382] width 51 height 18
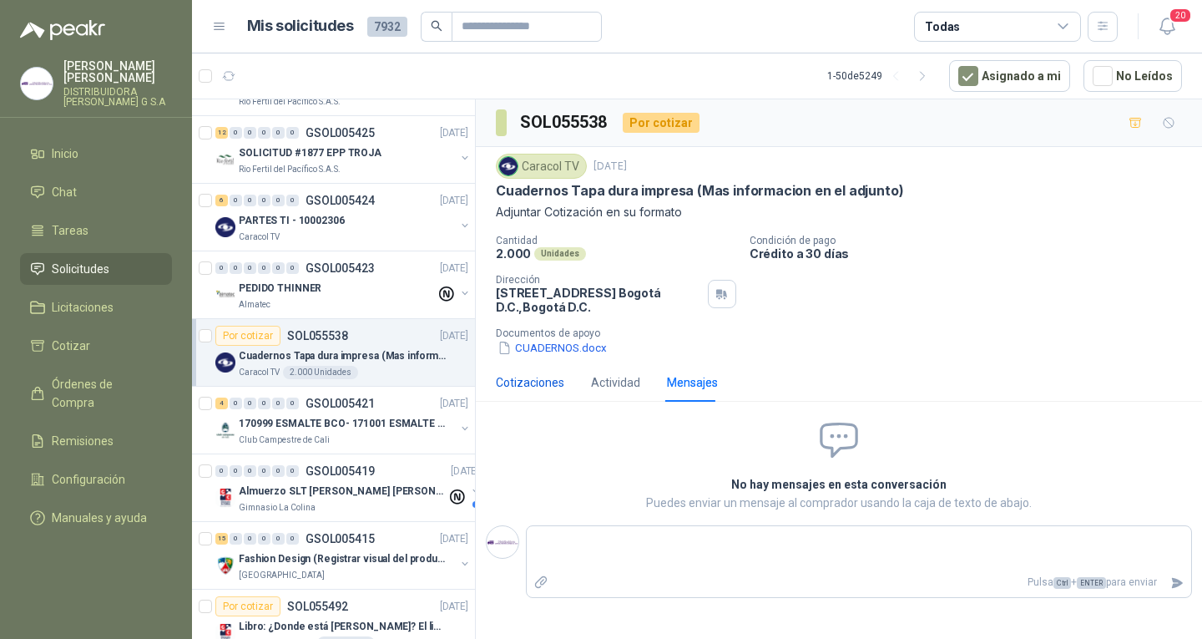
click at [539, 383] on div "Cotizaciones" at bounding box center [530, 382] width 68 height 18
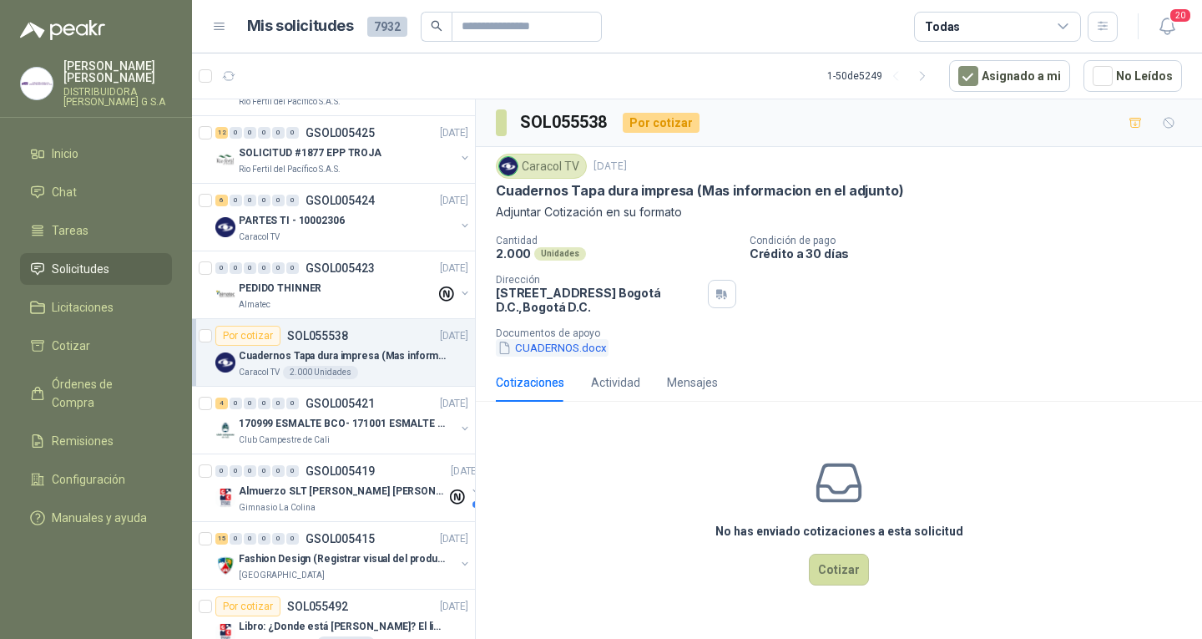
click at [564, 347] on button "CUADERNOS.docx" at bounding box center [552, 348] width 113 height 18
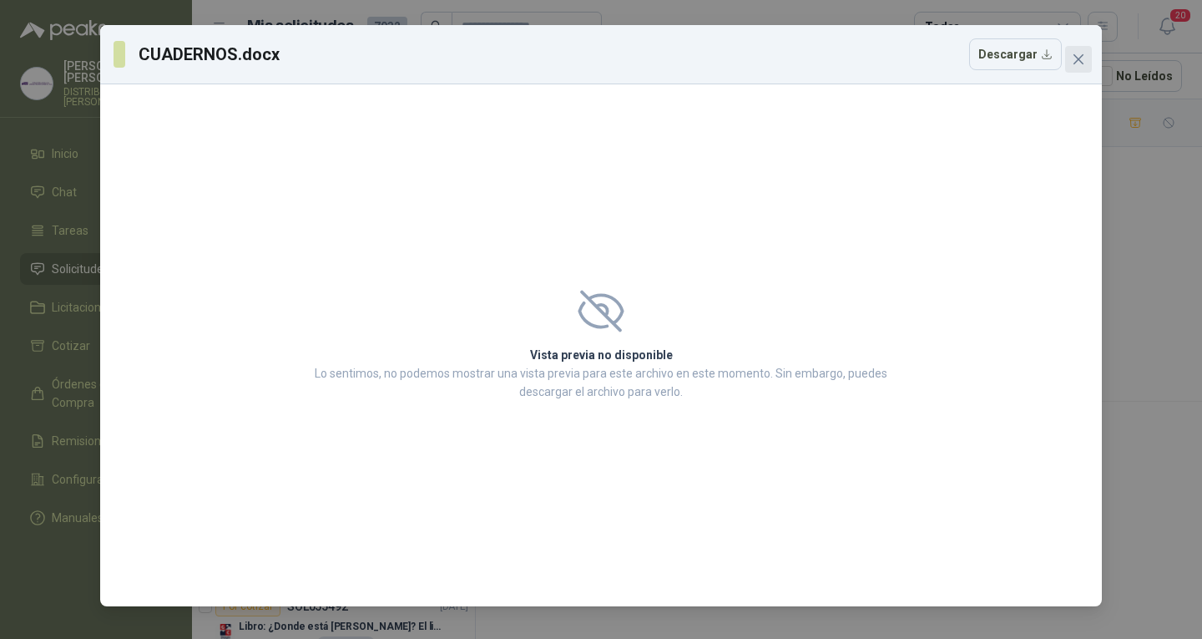
click at [1085, 68] on button "Close" at bounding box center [1078, 59] width 27 height 27
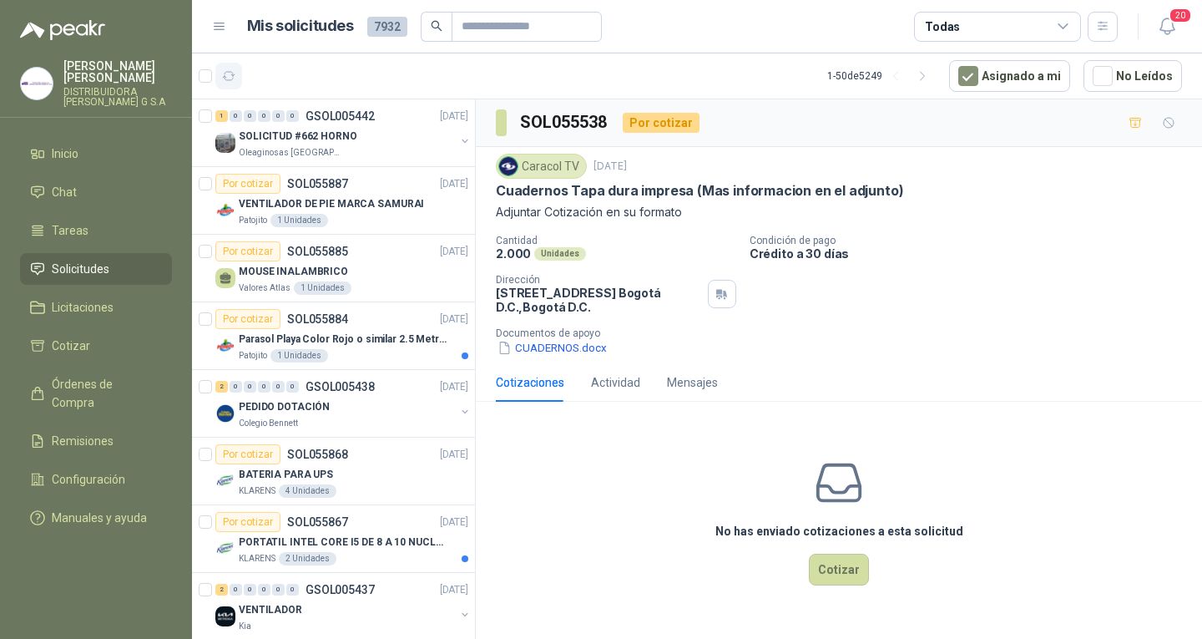
click at [230, 81] on icon "button" at bounding box center [229, 76] width 14 height 14
click at [73, 253] on link "Solicitudes" at bounding box center [96, 269] width 152 height 32
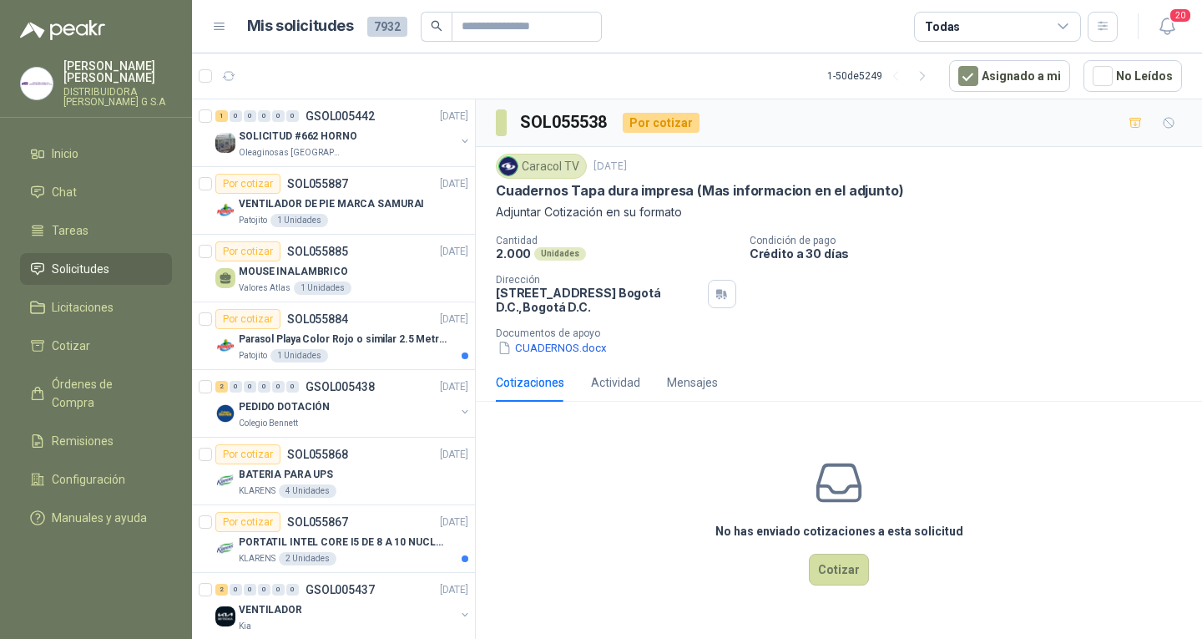
click at [73, 253] on link "Solicitudes" at bounding box center [96, 269] width 152 height 32
click at [240, 71] on button "button" at bounding box center [228, 76] width 27 height 27
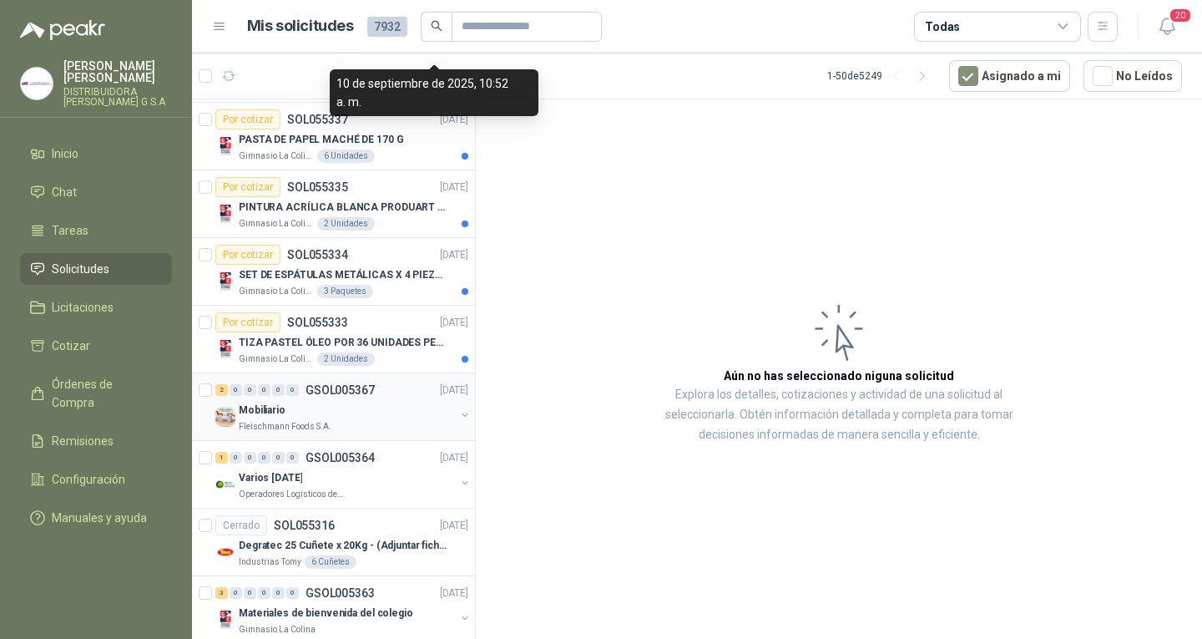
scroll to position [2839, 0]
click at [388, 474] on div "Varios [DATE]" at bounding box center [347, 476] width 216 height 20
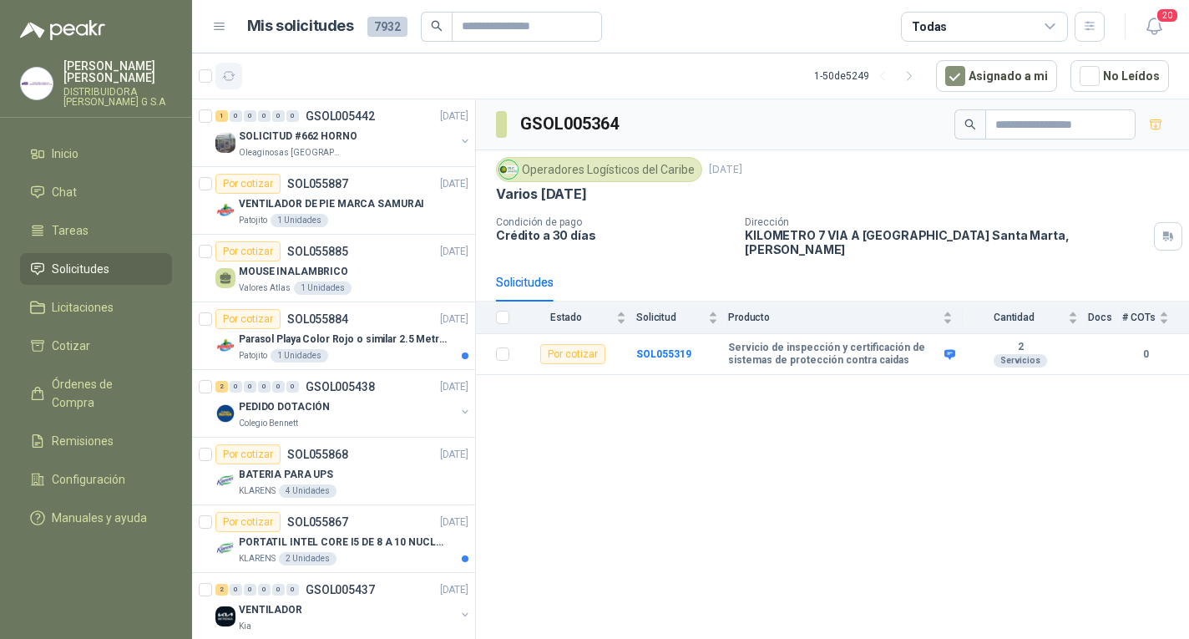
click at [233, 69] on icon "button" at bounding box center [229, 76] width 14 height 14
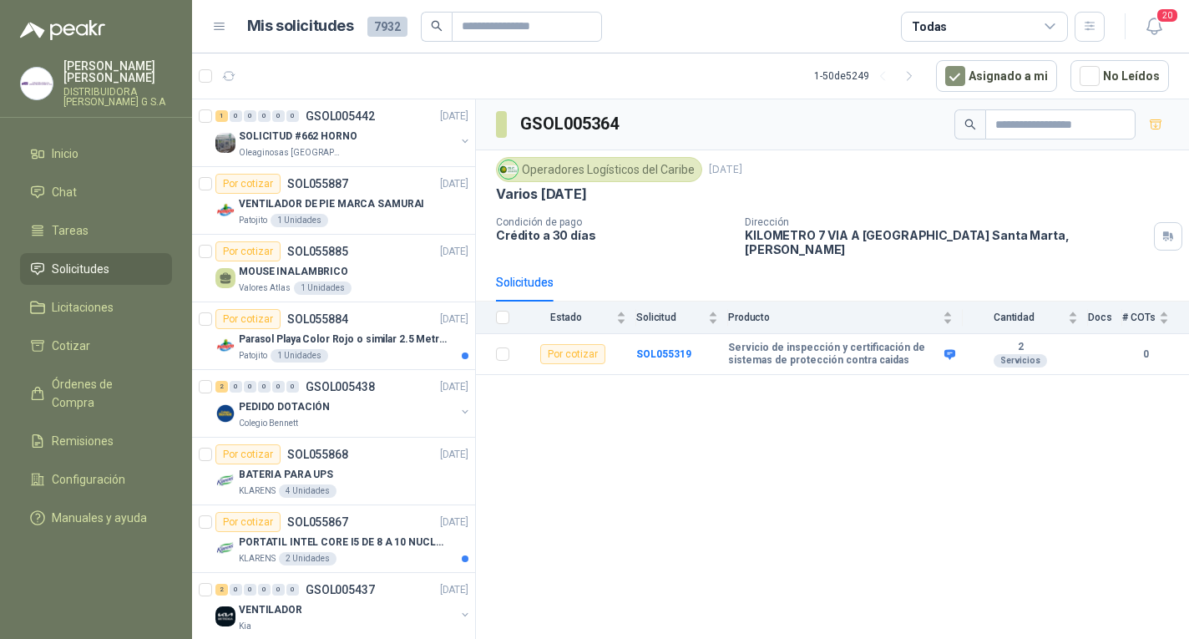
click at [124, 260] on li "Solicitudes" at bounding box center [96, 269] width 132 height 18
click at [230, 74] on icon "button" at bounding box center [229, 76] width 14 height 14
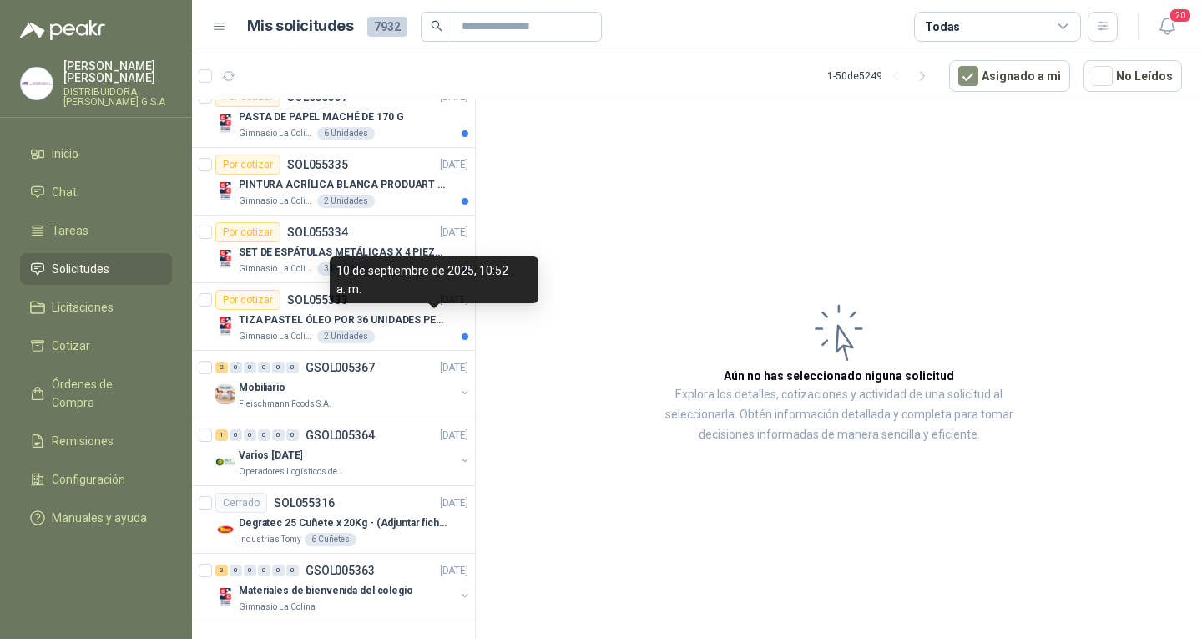
scroll to position [2873, 0]
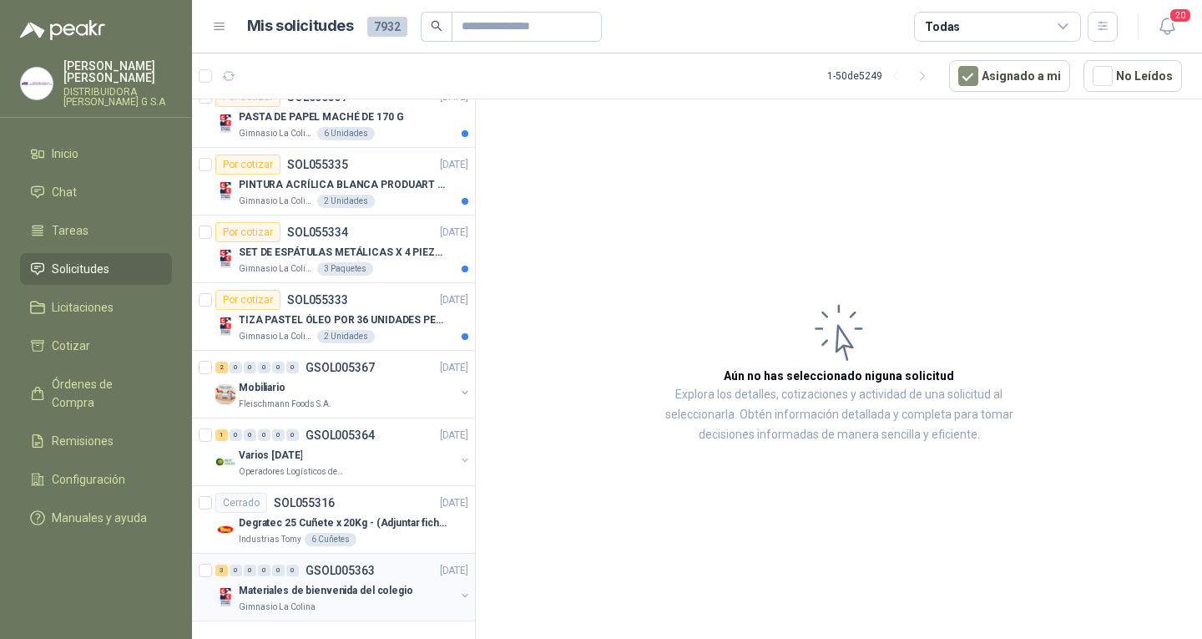
click at [404, 561] on div "3 0 0 0 0 0 GSOL005363 10/09/25" at bounding box center [343, 570] width 256 height 20
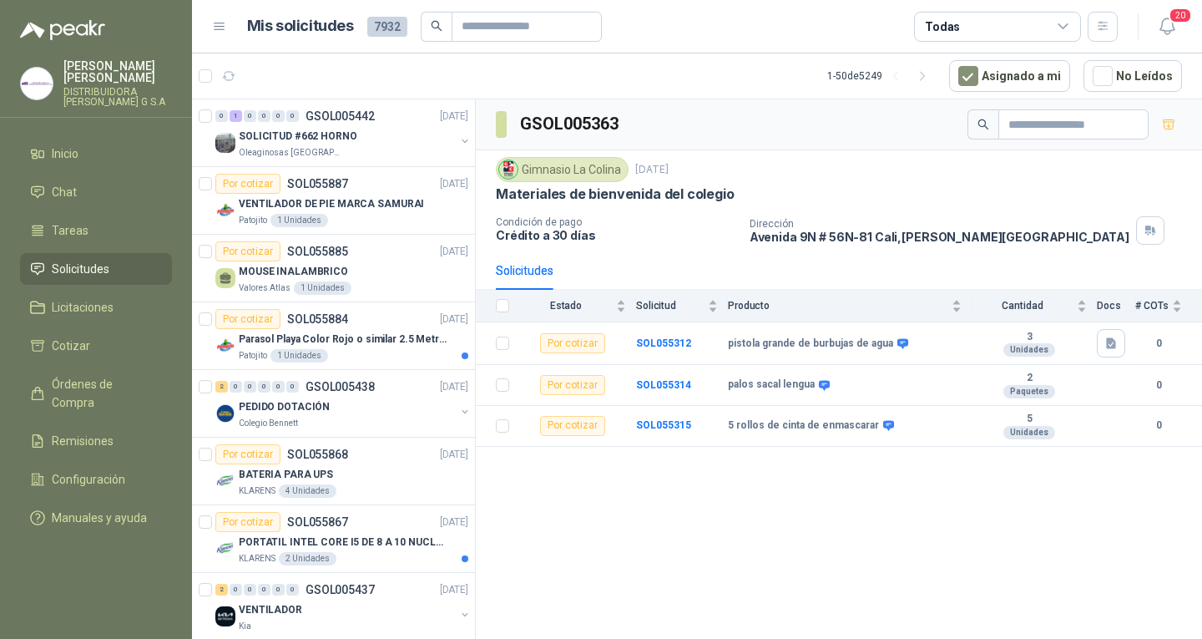
click at [245, 78] on article "1 - 50 de 5249 Asignado a mi No Leídos" at bounding box center [697, 75] width 1010 height 45
click at [245, 77] on article "1 - 50 de 5249 Asignado a mi No Leídos" at bounding box center [697, 75] width 1010 height 45
click at [233, 76] on icon "button" at bounding box center [229, 76] width 13 height 8
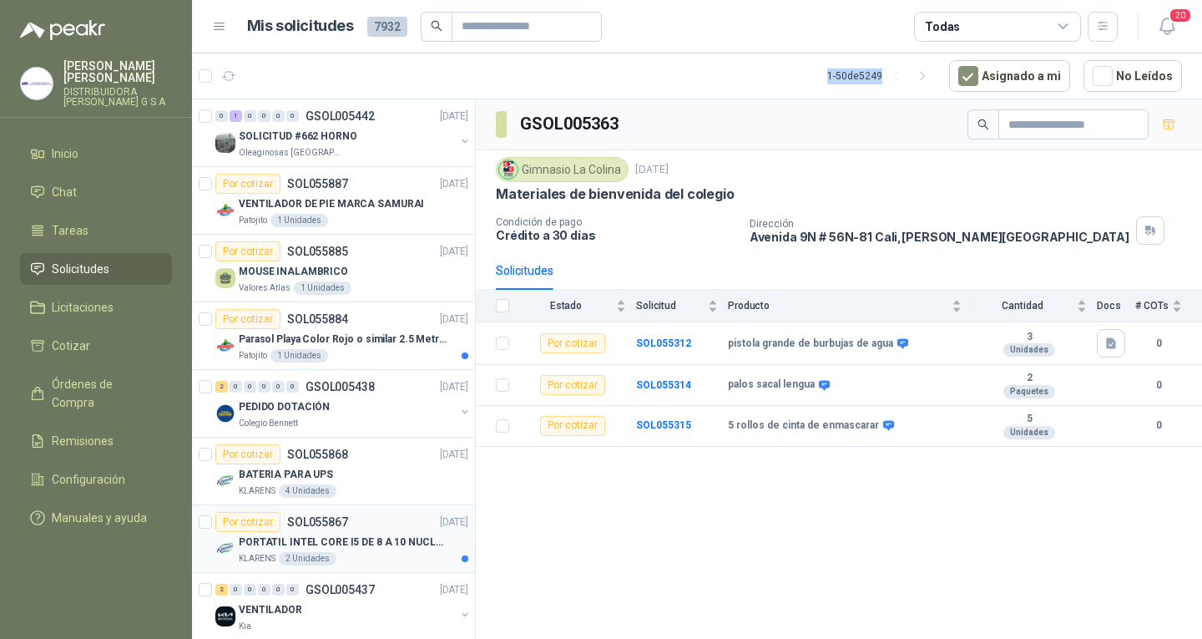
click at [352, 548] on p "PORTATIL INTEL CORE I5 DE 8 A 10 NUCLEOS" at bounding box center [343, 542] width 208 height 16
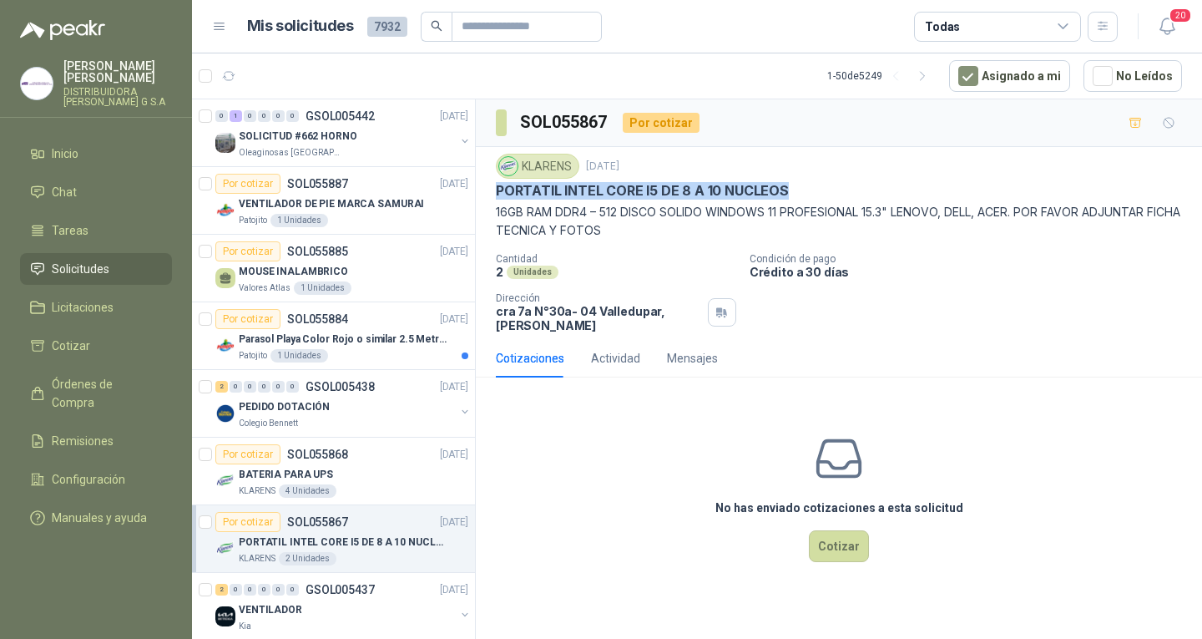
drag, startPoint x: 497, startPoint y: 186, endPoint x: 784, endPoint y: 190, distance: 287.3
click at [784, 190] on div "PORTATIL INTEL CORE I5 DE 8 A 10 NUCLEOS" at bounding box center [839, 191] width 686 height 18
copy p "PORTATIL INTEL CORE I5 DE 8 A 10 NUCLEOS"
click at [112, 260] on li "Solicitudes" at bounding box center [96, 269] width 132 height 18
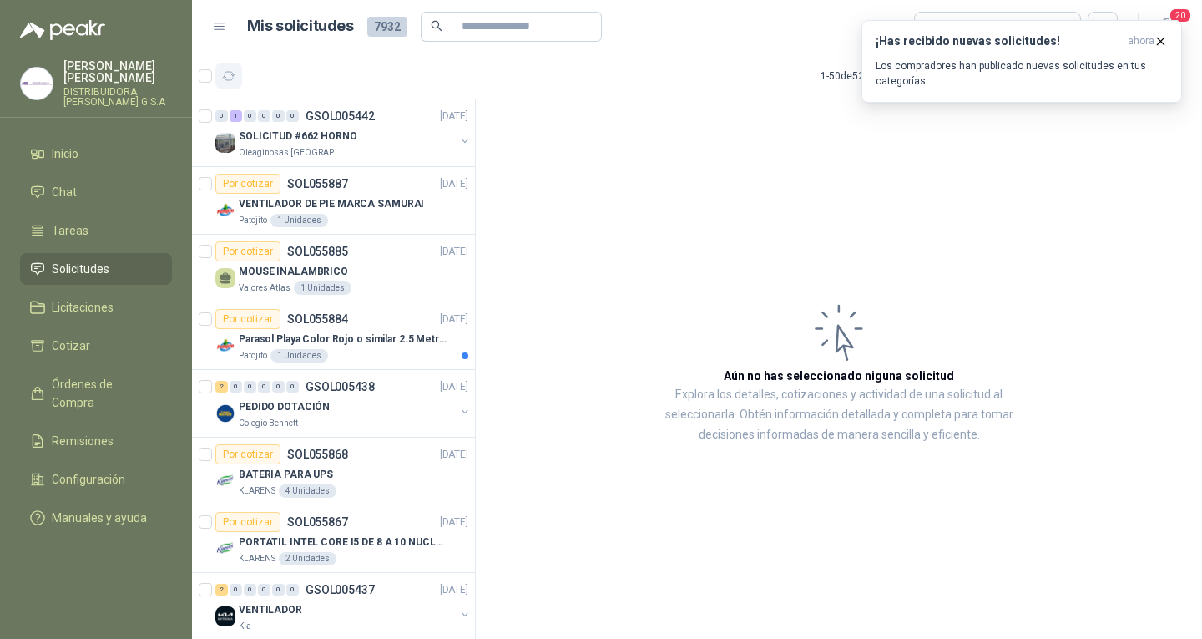
click at [240, 76] on button "button" at bounding box center [228, 76] width 27 height 27
click at [1161, 39] on icon "button" at bounding box center [1161, 41] width 14 height 14
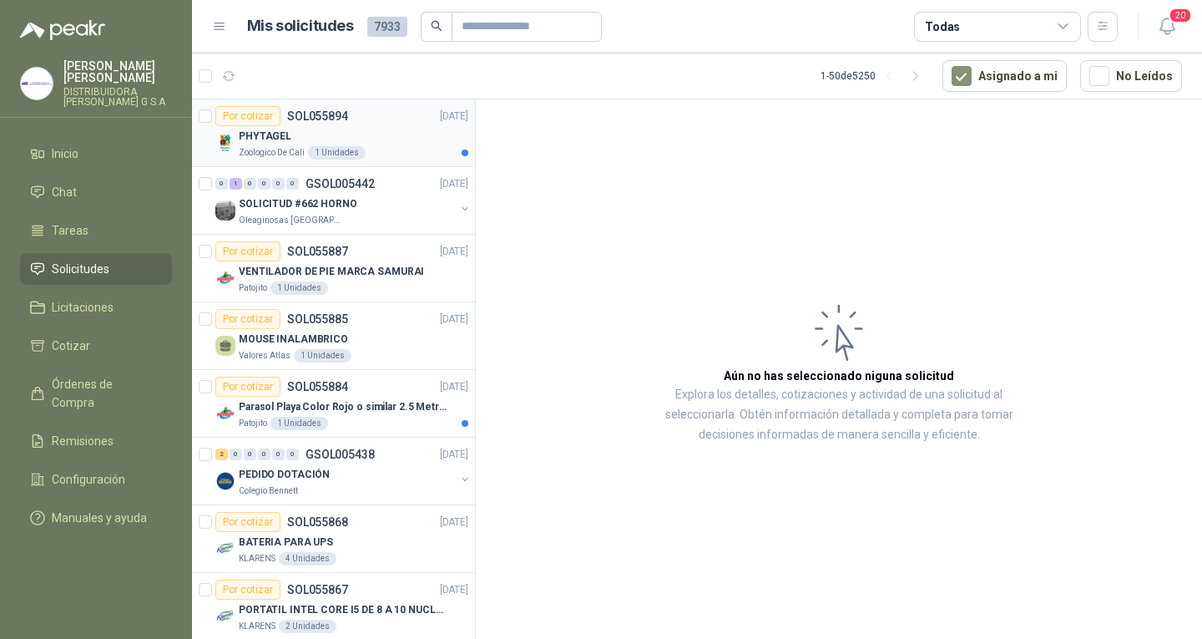
click at [440, 120] on p "[DATE]" at bounding box center [454, 117] width 28 height 16
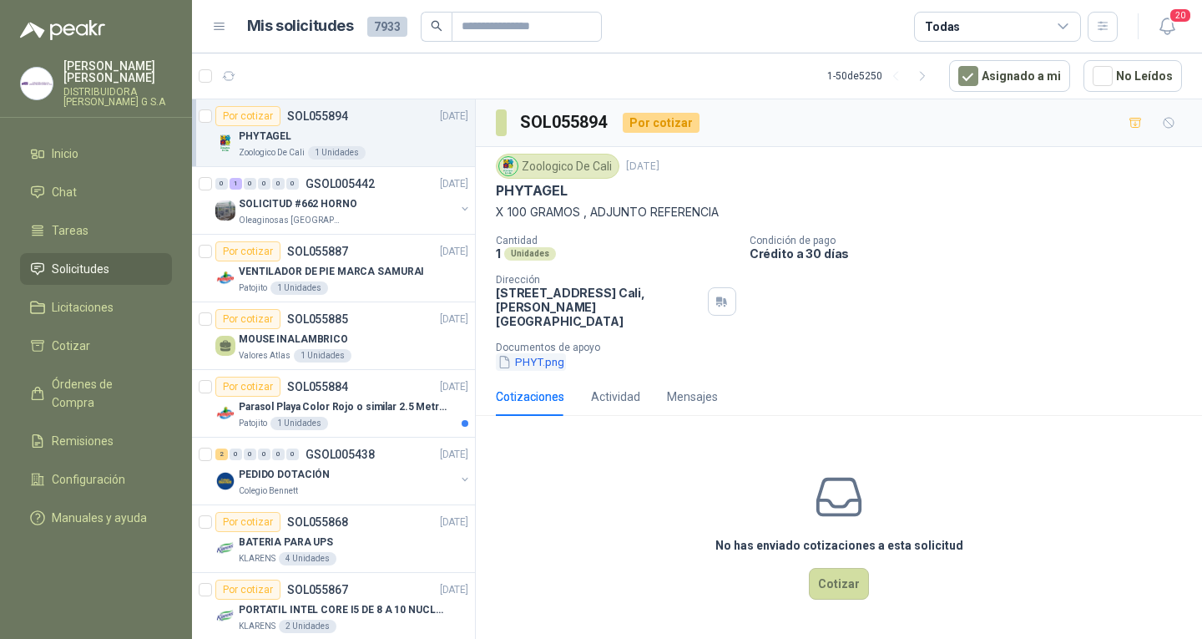
click at [547, 353] on button "PHYT.png" at bounding box center [531, 362] width 70 height 18
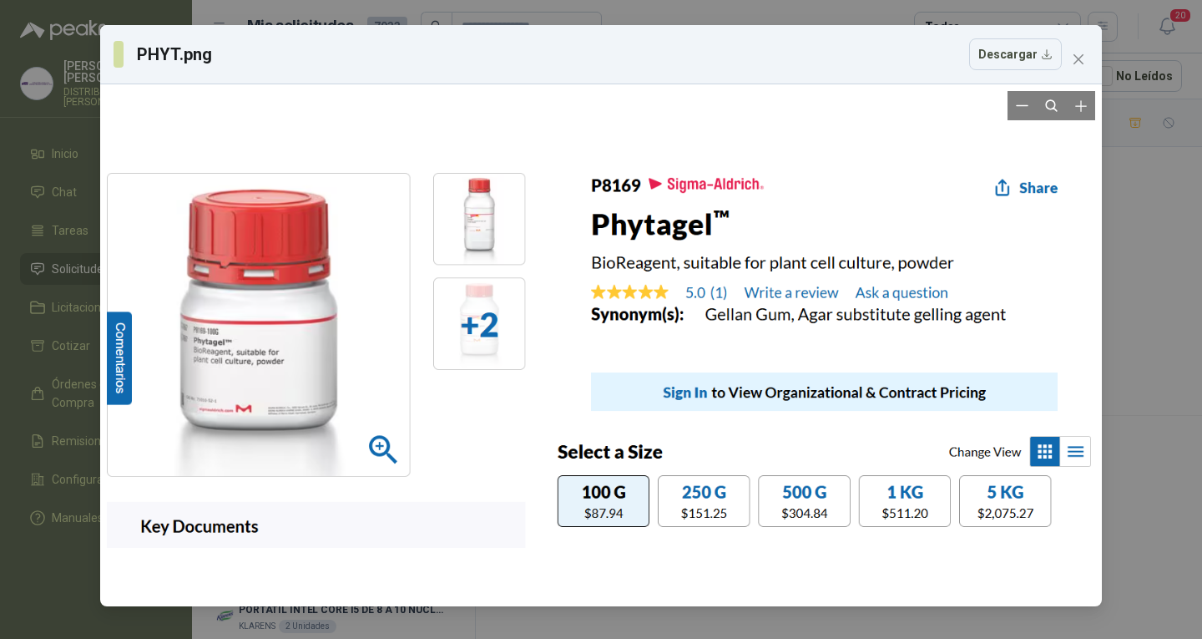
click at [689, 499] on div at bounding box center [601, 345] width 989 height 509
click at [1084, 70] on button "Close" at bounding box center [1078, 59] width 27 height 27
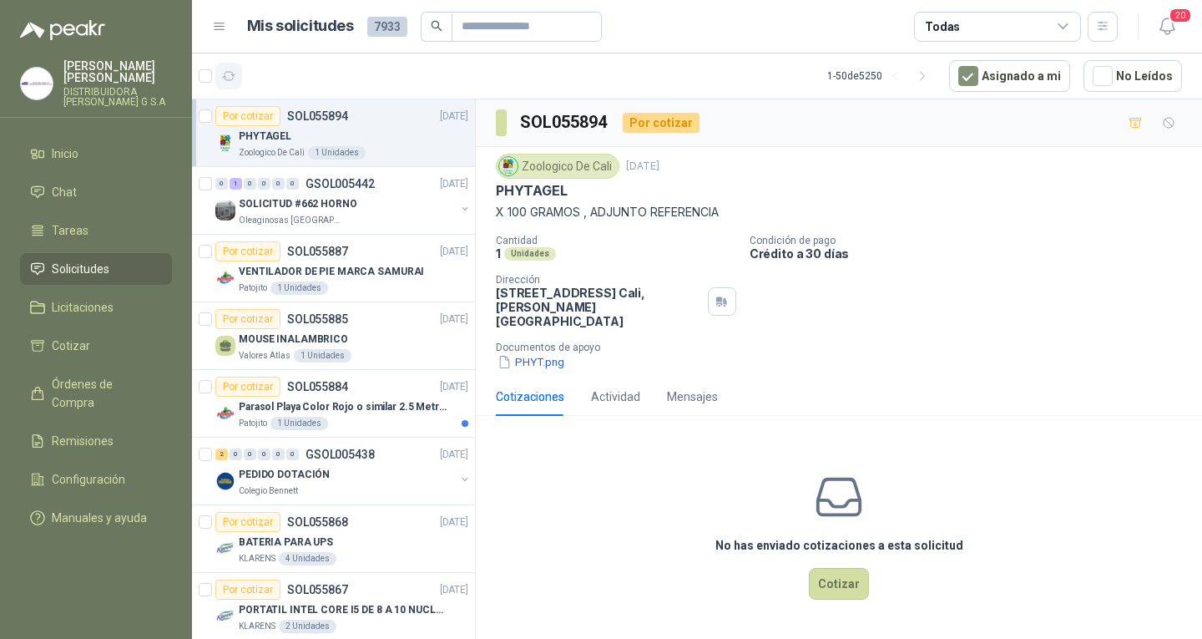
click at [224, 76] on icon "button" at bounding box center [229, 76] width 14 height 14
click at [233, 66] on button "button" at bounding box center [228, 76] width 27 height 27
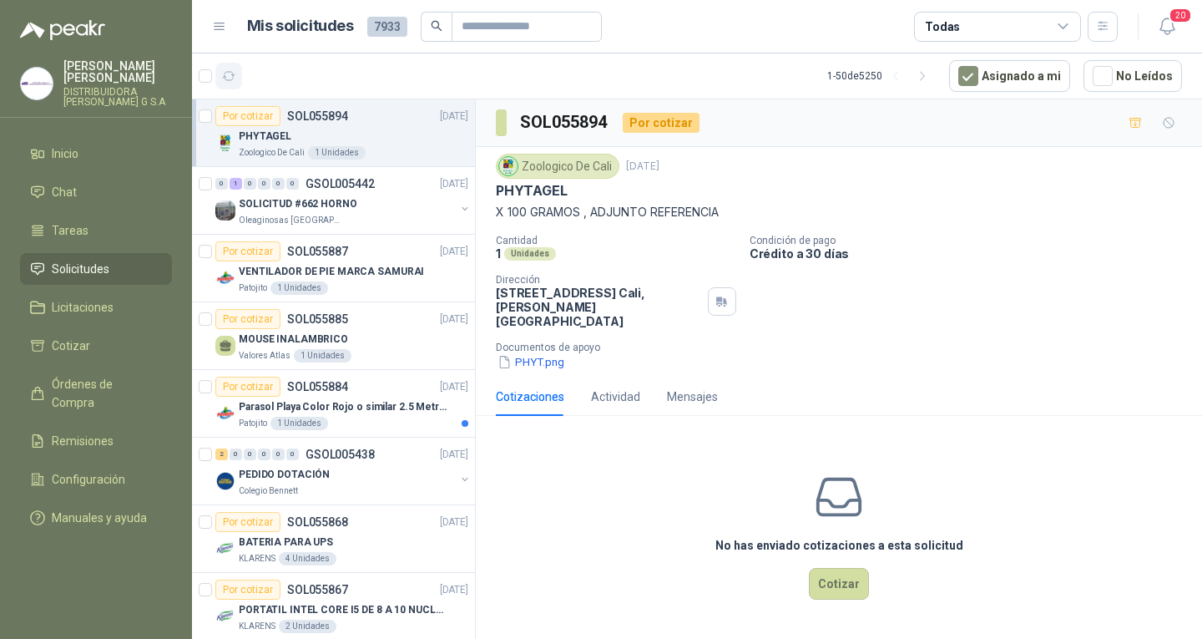
click at [233, 66] on button "button" at bounding box center [228, 76] width 27 height 27
click at [351, 423] on div "Patojito 1 Unidades" at bounding box center [354, 423] width 230 height 13
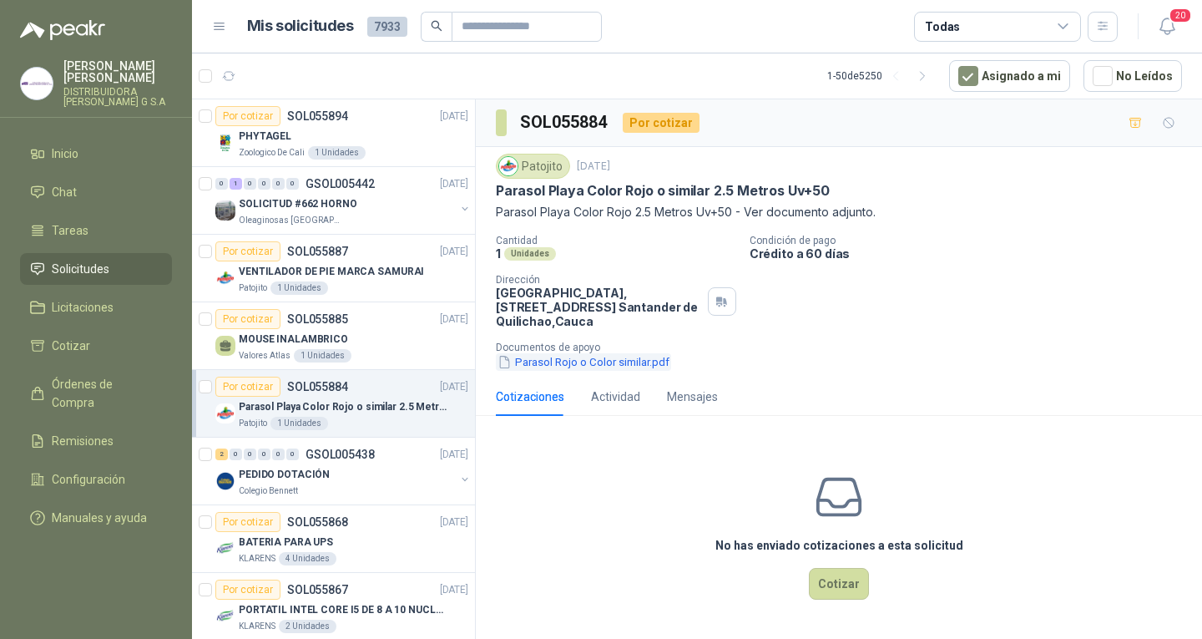
click at [565, 362] on button "Parasol Rojo o Color similar.pdf" at bounding box center [583, 362] width 175 height 18
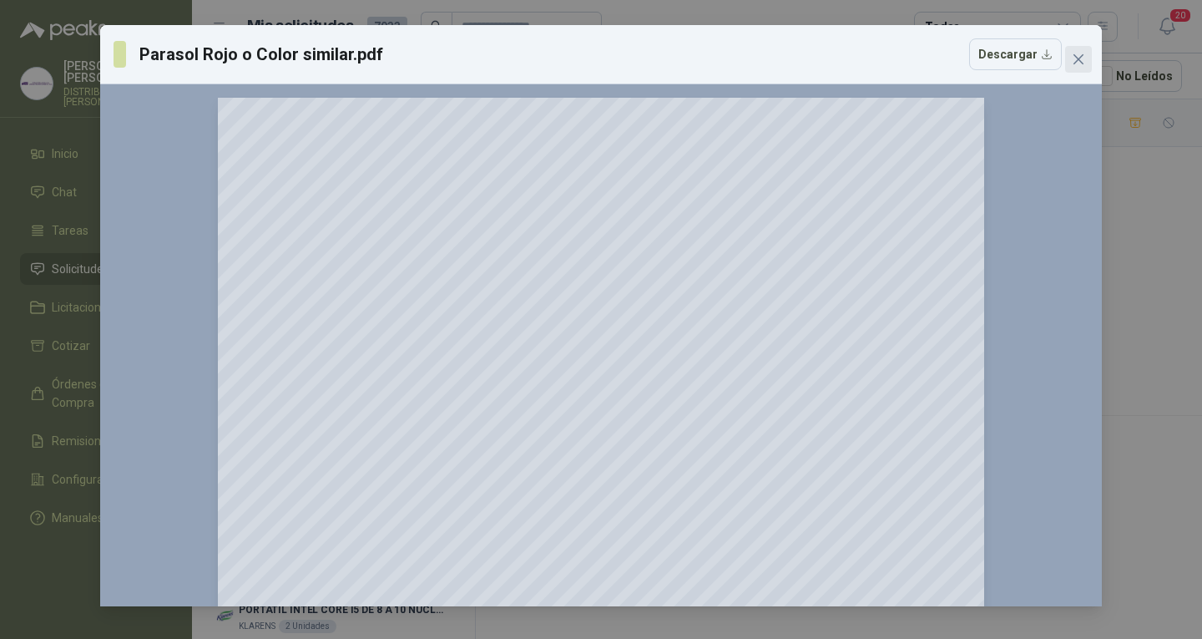
click at [1083, 56] on icon "close" at bounding box center [1079, 59] width 10 height 10
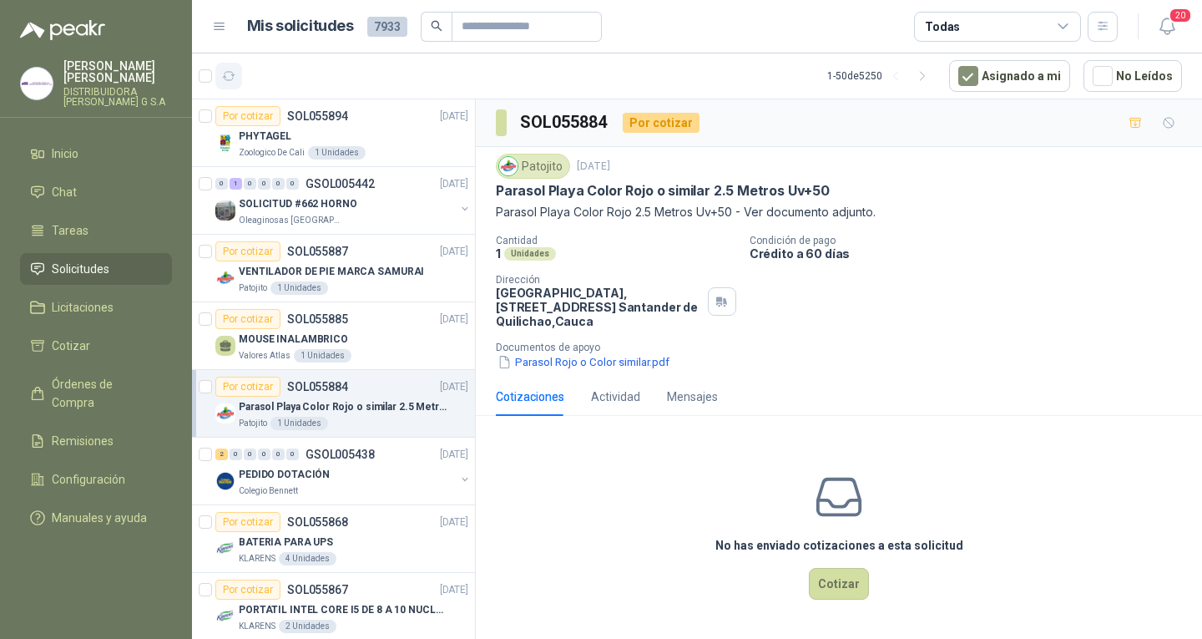
click at [235, 72] on icon "button" at bounding box center [229, 76] width 14 height 14
click at [143, 253] on link "Solicitudes" at bounding box center [96, 269] width 152 height 32
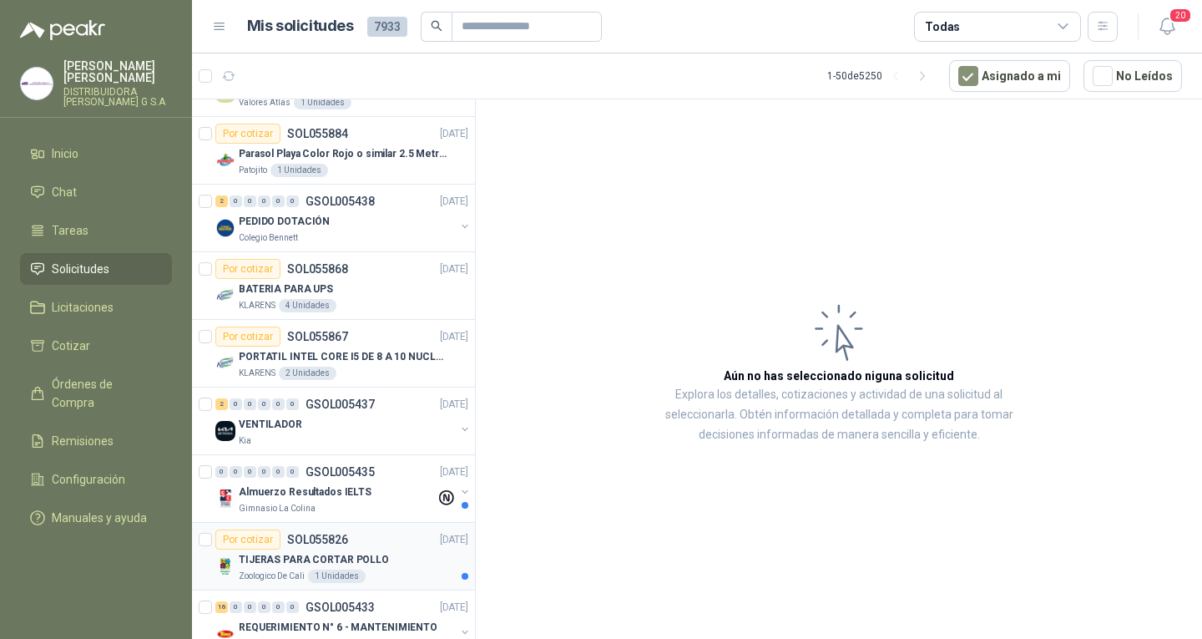
scroll to position [418, 0]
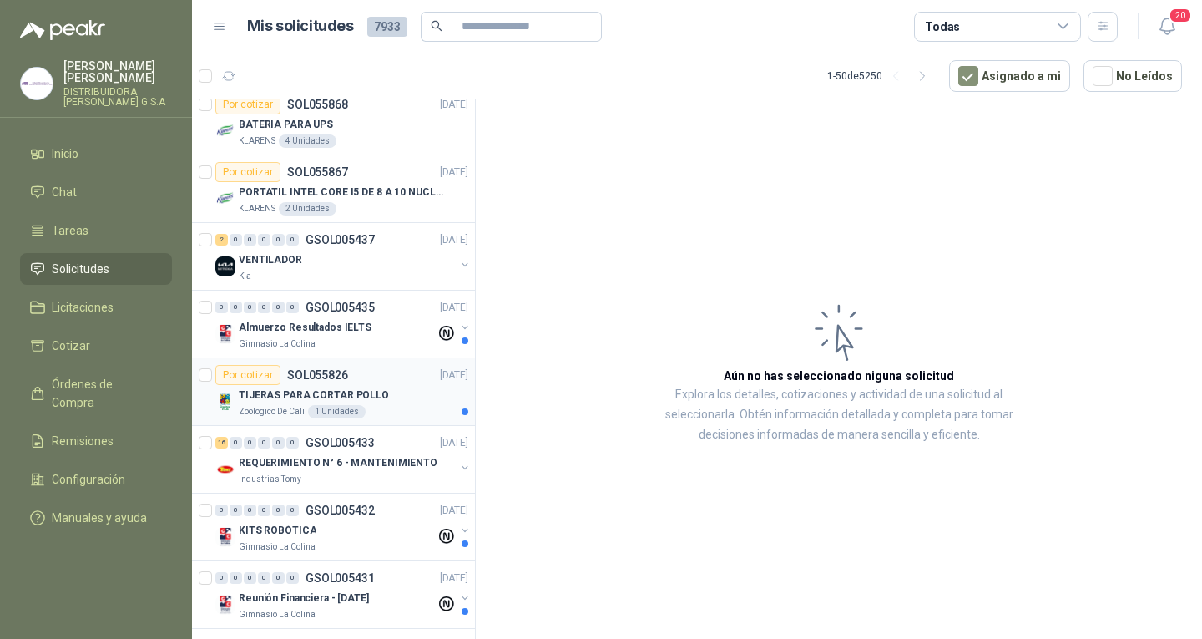
click at [422, 364] on article "Por cotizar SOL055826 [DATE] TIJERAS PARA CORTAR POLLO Zoologico De Cali 1 Unid…" at bounding box center [333, 392] width 283 height 68
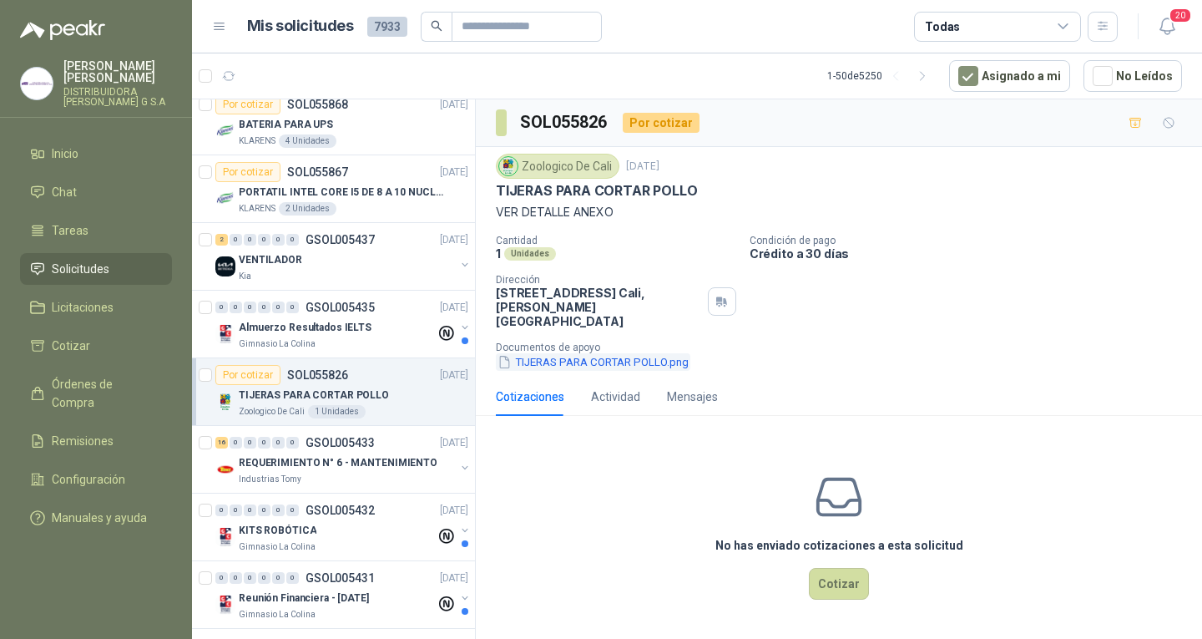
click at [585, 353] on button "TIJERAS PARA CORTAR POLLO.png" at bounding box center [593, 362] width 195 height 18
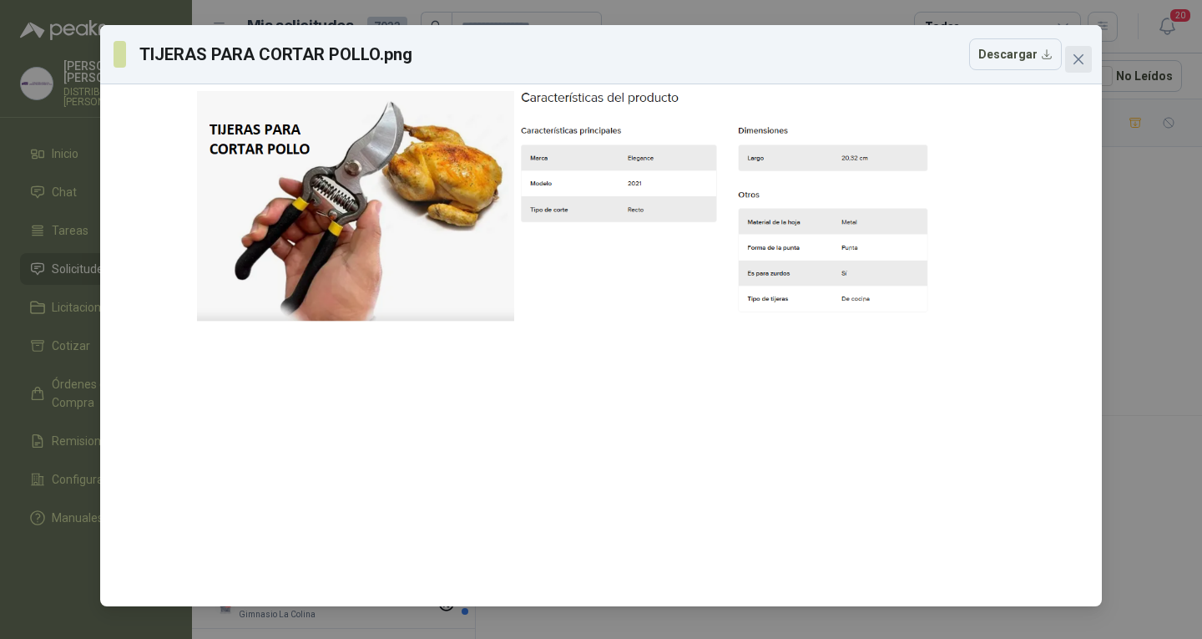
click at [1084, 66] on button "Close" at bounding box center [1078, 59] width 27 height 27
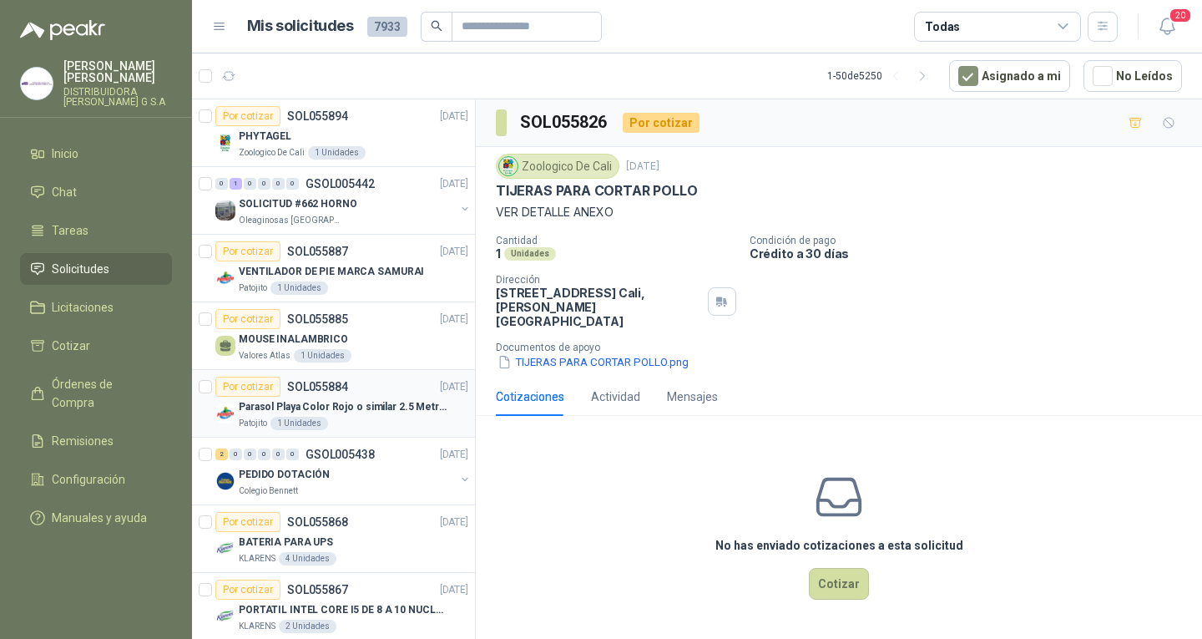
click at [342, 408] on p "Parasol Playa Color Rojo o similar 2.5 Metros Uv+50" at bounding box center [343, 407] width 208 height 16
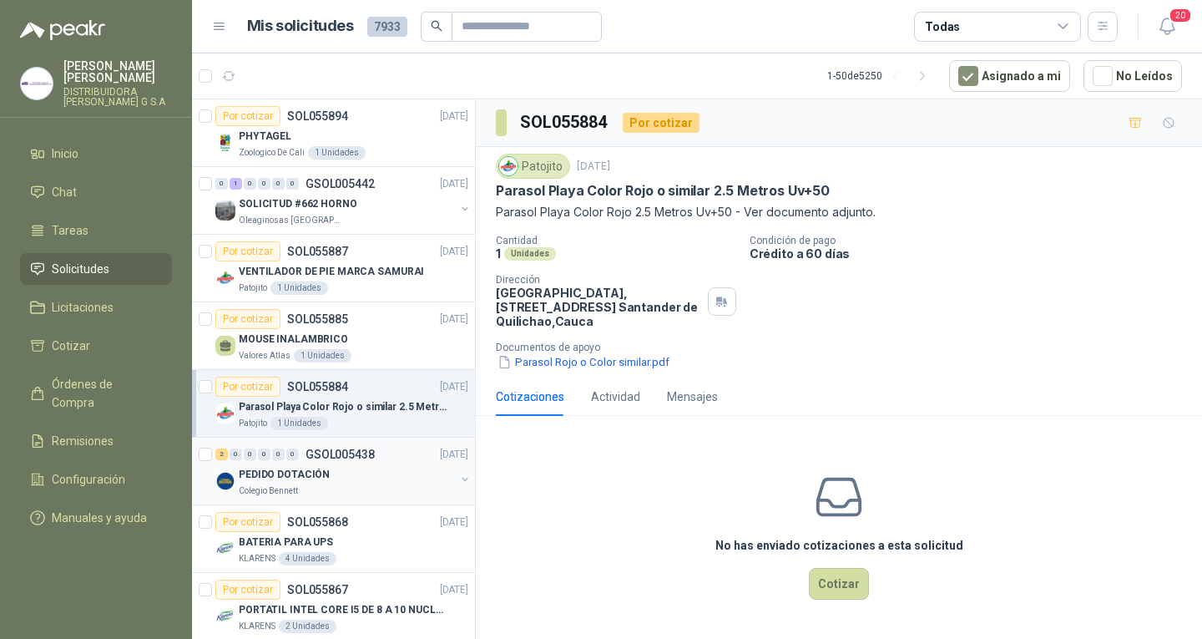
click at [380, 463] on div "2 0 0 0 0 0 GSOL005438 [DATE]" at bounding box center [343, 454] width 256 height 20
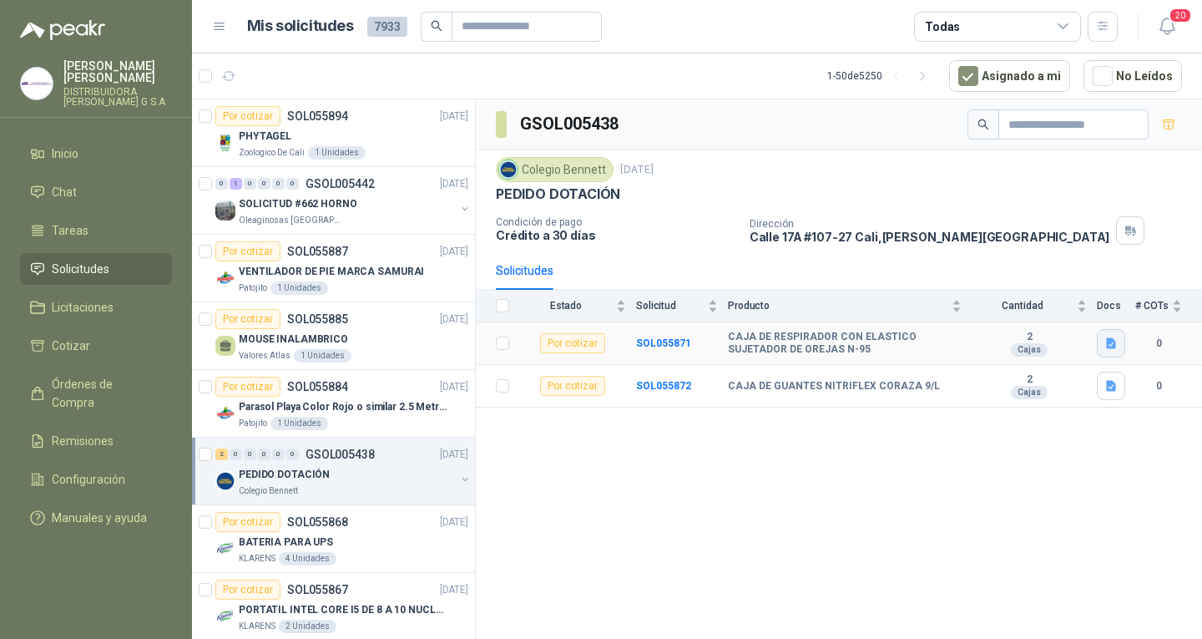
click at [1109, 347] on icon "button" at bounding box center [1111, 343] width 10 height 11
click at [965, 311] on button "WhatsApp Image [DATE] 8.33.27 AM.jpeg" at bounding box center [1004, 307] width 220 height 18
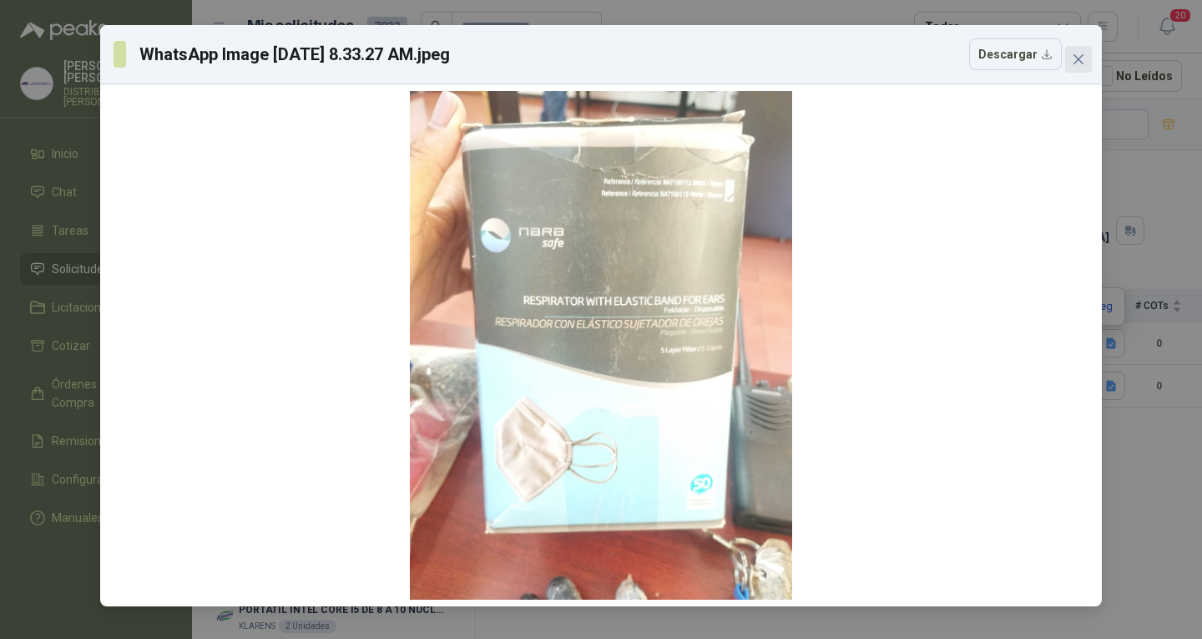
click at [1079, 48] on button "Close" at bounding box center [1078, 59] width 27 height 27
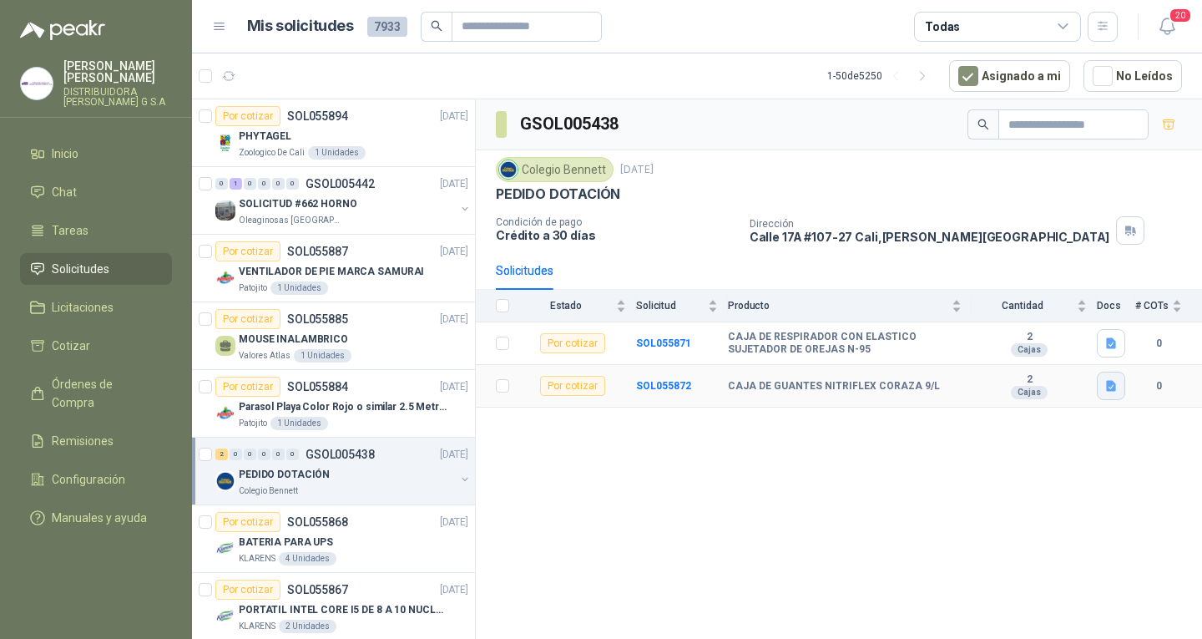
click at [1111, 382] on icon "button" at bounding box center [1111, 386] width 10 height 11
click at [1075, 352] on button "Captura de pantalla [DATE] 083036.png" at bounding box center [1009, 350] width 210 height 18
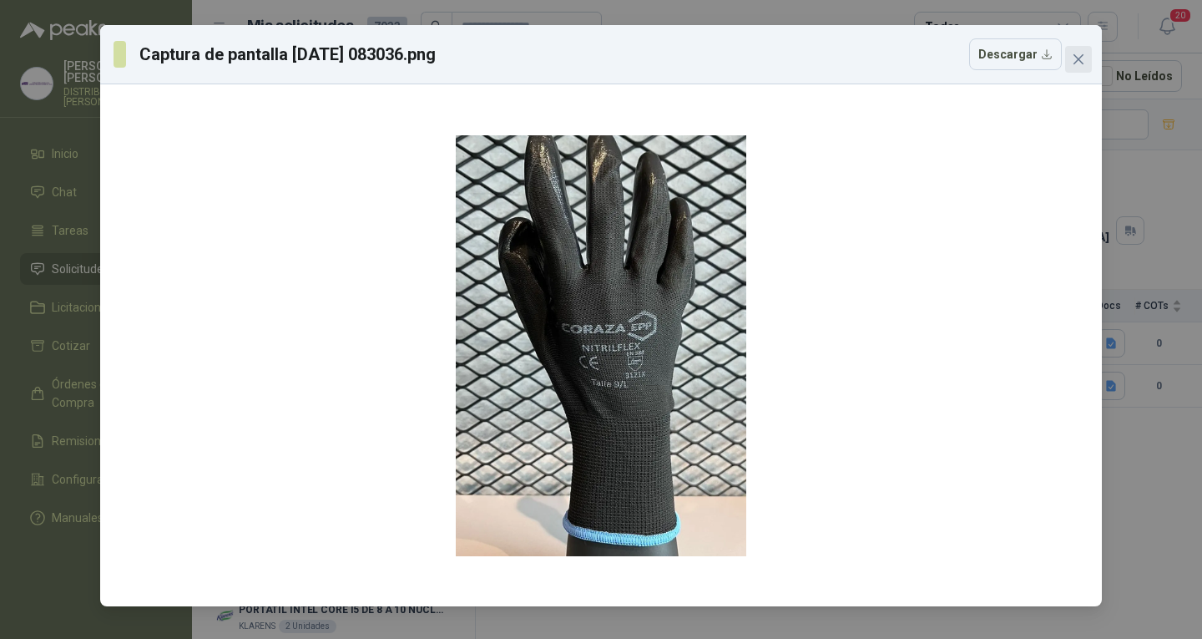
click at [1086, 58] on span "Close" at bounding box center [1078, 59] width 27 height 13
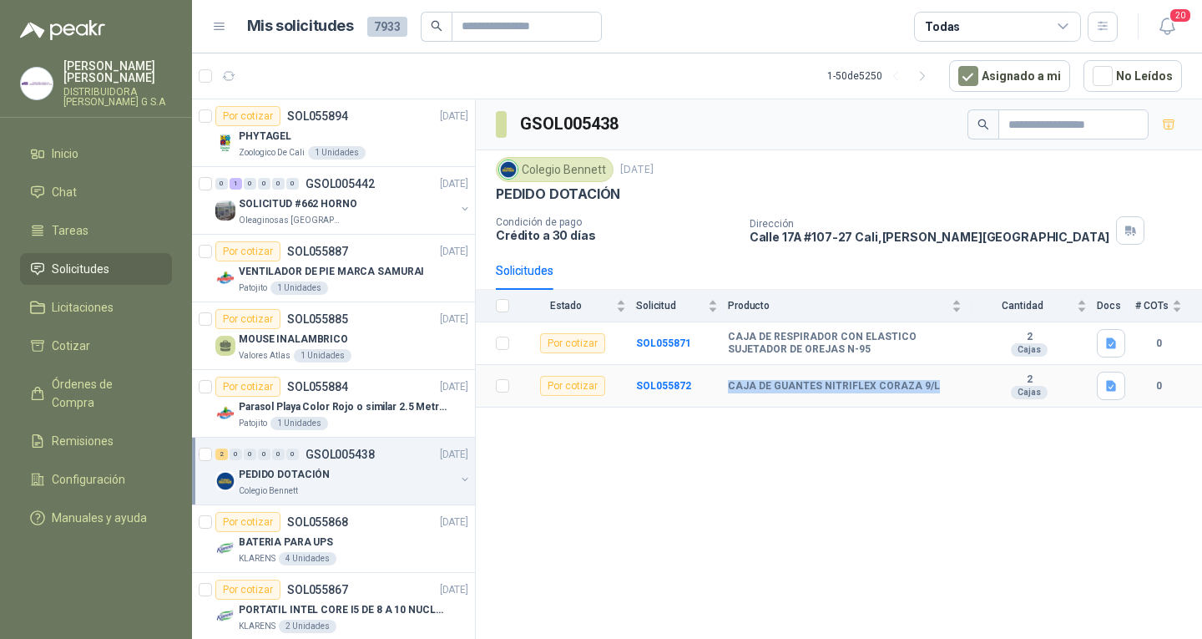
drag, startPoint x: 730, startPoint y: 382, endPoint x: 930, endPoint y: 389, distance: 200.5
click at [932, 389] on div "CAJA DE GUANTES NITRIFLEX CORAZA 9/L" at bounding box center [845, 386] width 234 height 13
copy b "CAJA DE GUANTES NITRIFLEX CORAZA 9/L"
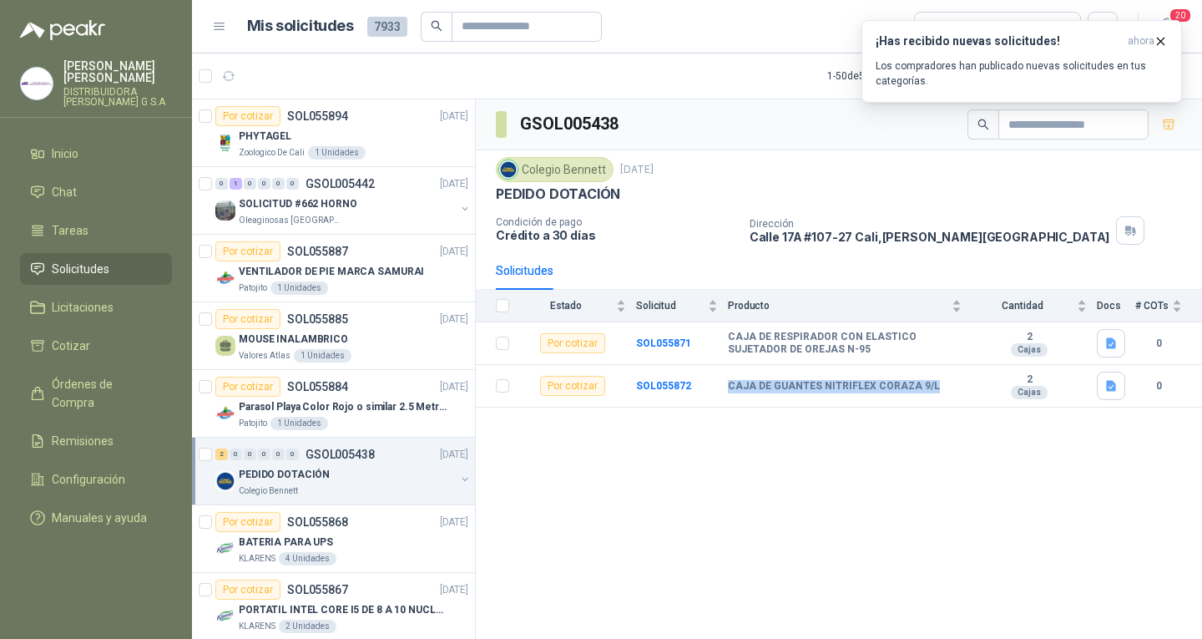
click at [890, 539] on div "GSOL005438 Colegio [PERSON_NAME] [DATE] PEDIDO DOTACIÓN Condición de pago Crédi…" at bounding box center [839, 371] width 726 height 545
click at [1158, 38] on icon "button" at bounding box center [1161, 41] width 7 height 7
click at [233, 69] on icon "button" at bounding box center [229, 76] width 14 height 14
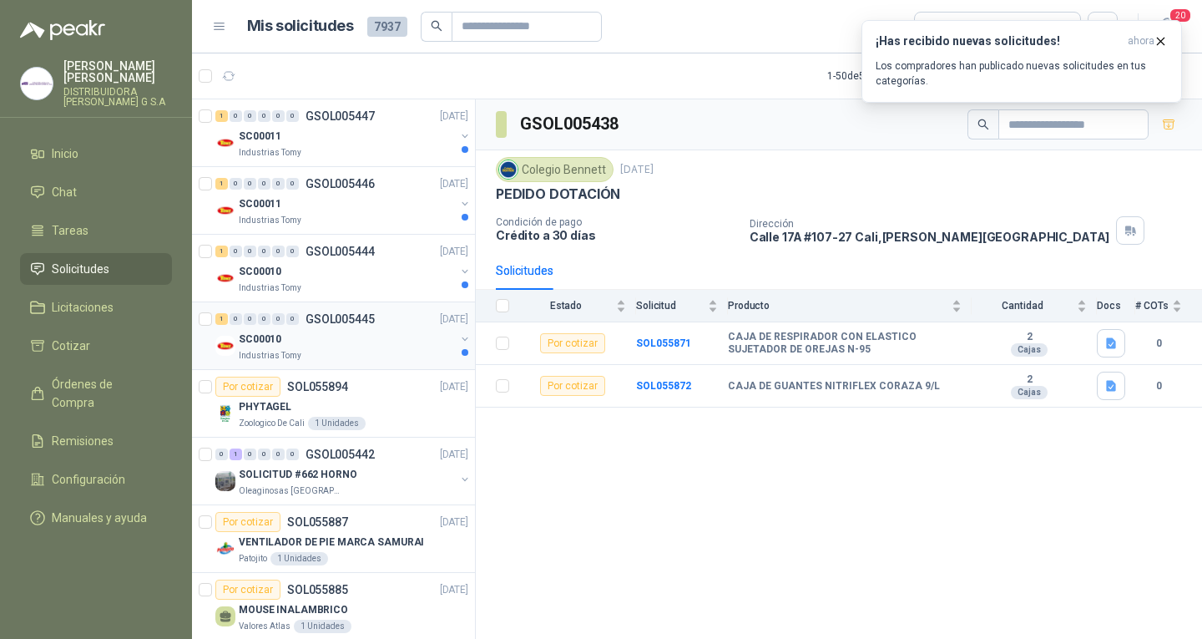
click at [280, 354] on p "Industrias Tomy" at bounding box center [270, 355] width 63 height 13
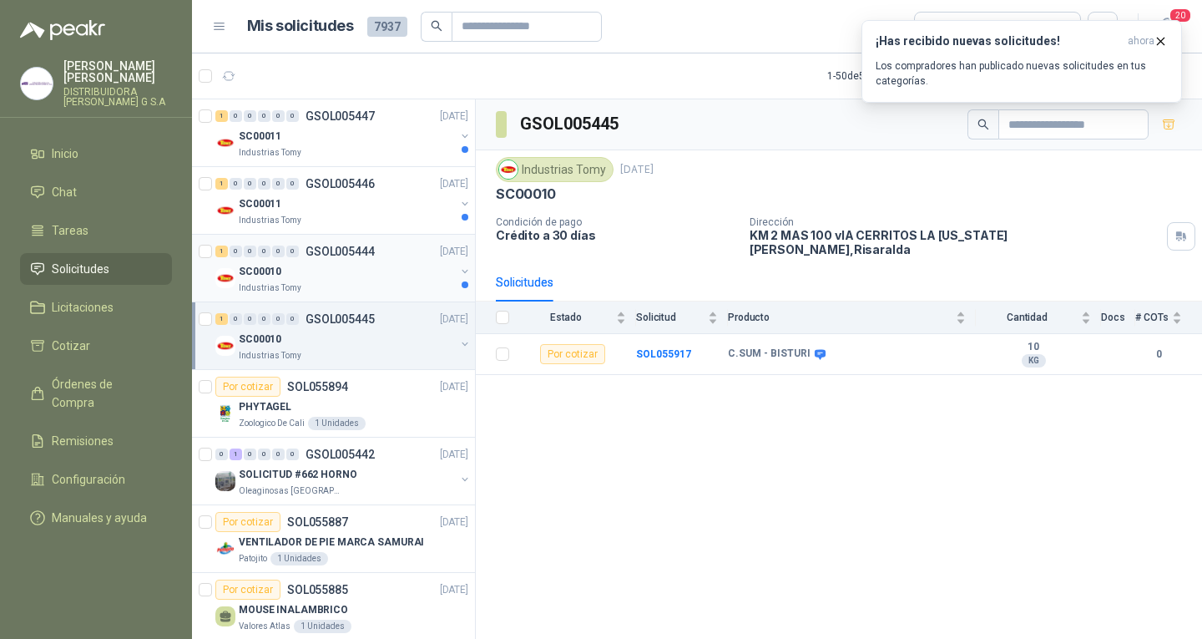
click at [299, 271] on div "SC00010" at bounding box center [347, 271] width 216 height 20
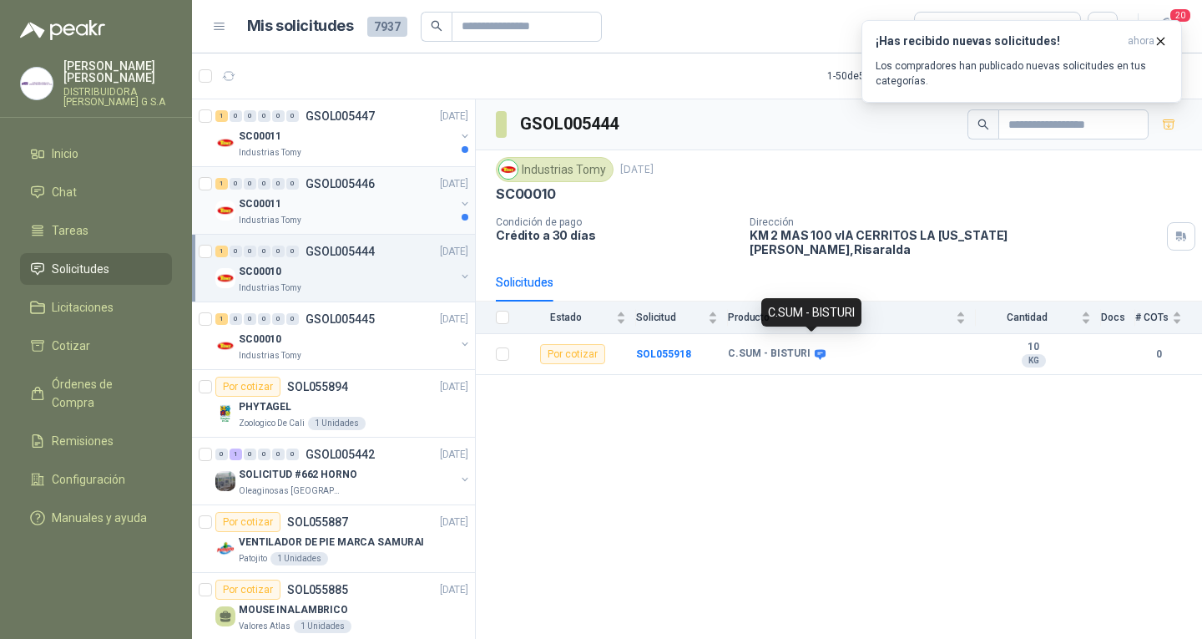
click at [411, 218] on div "Industrias Tomy" at bounding box center [347, 220] width 216 height 13
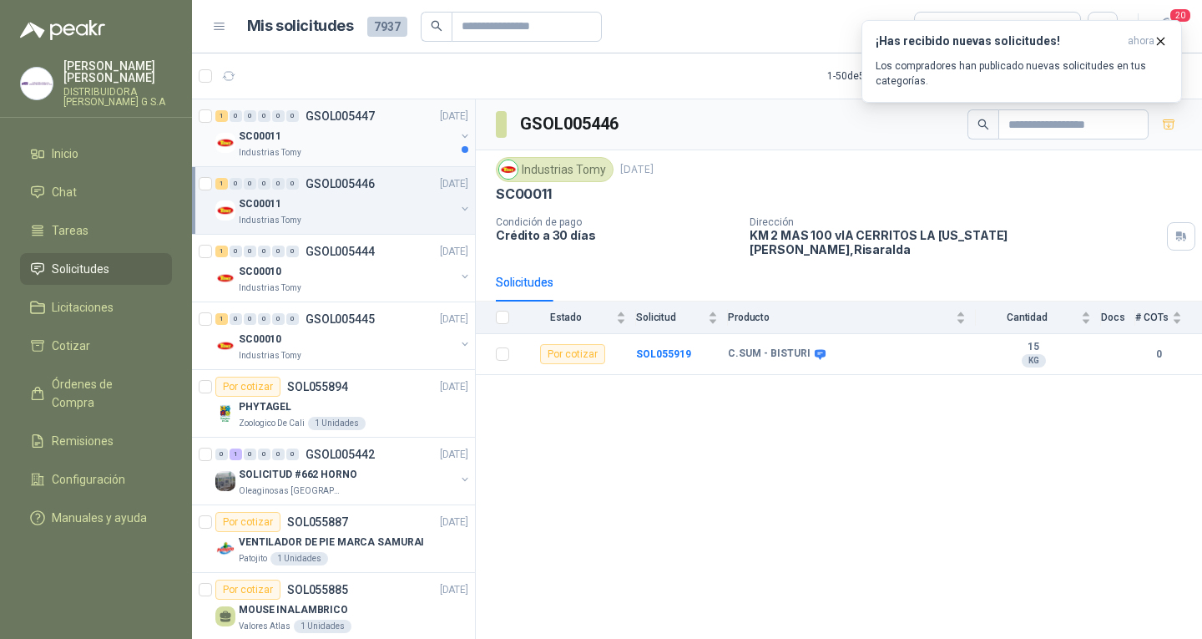
click at [458, 155] on div at bounding box center [464, 142] width 13 height 27
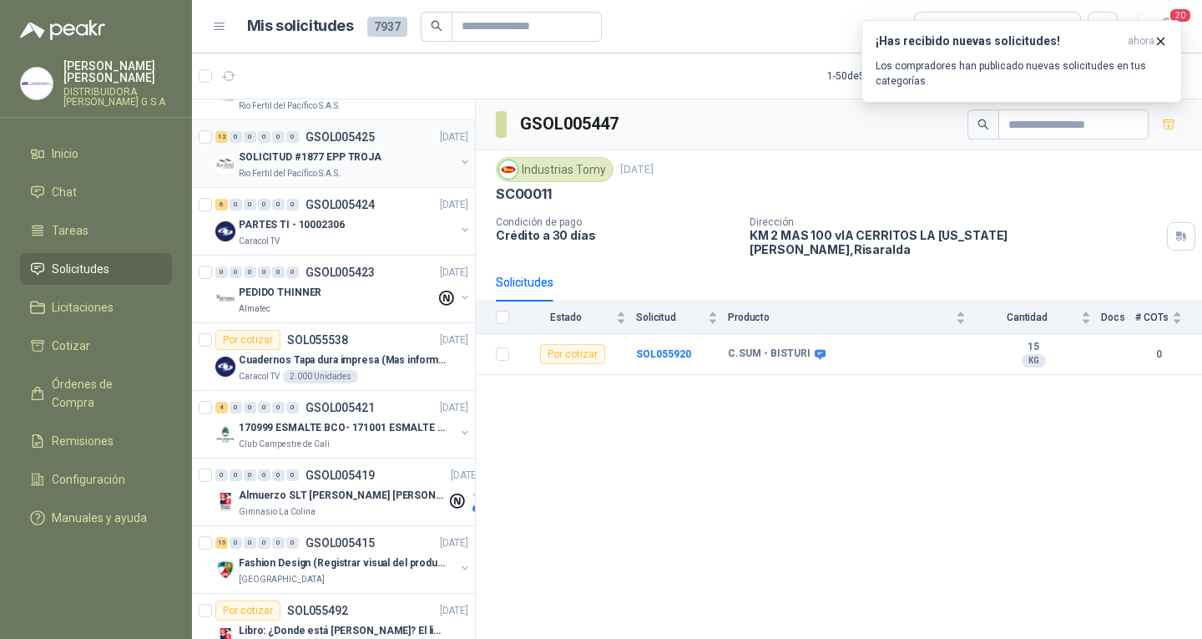
scroll to position [1837, 0]
